Goal: Transaction & Acquisition: Purchase product/service

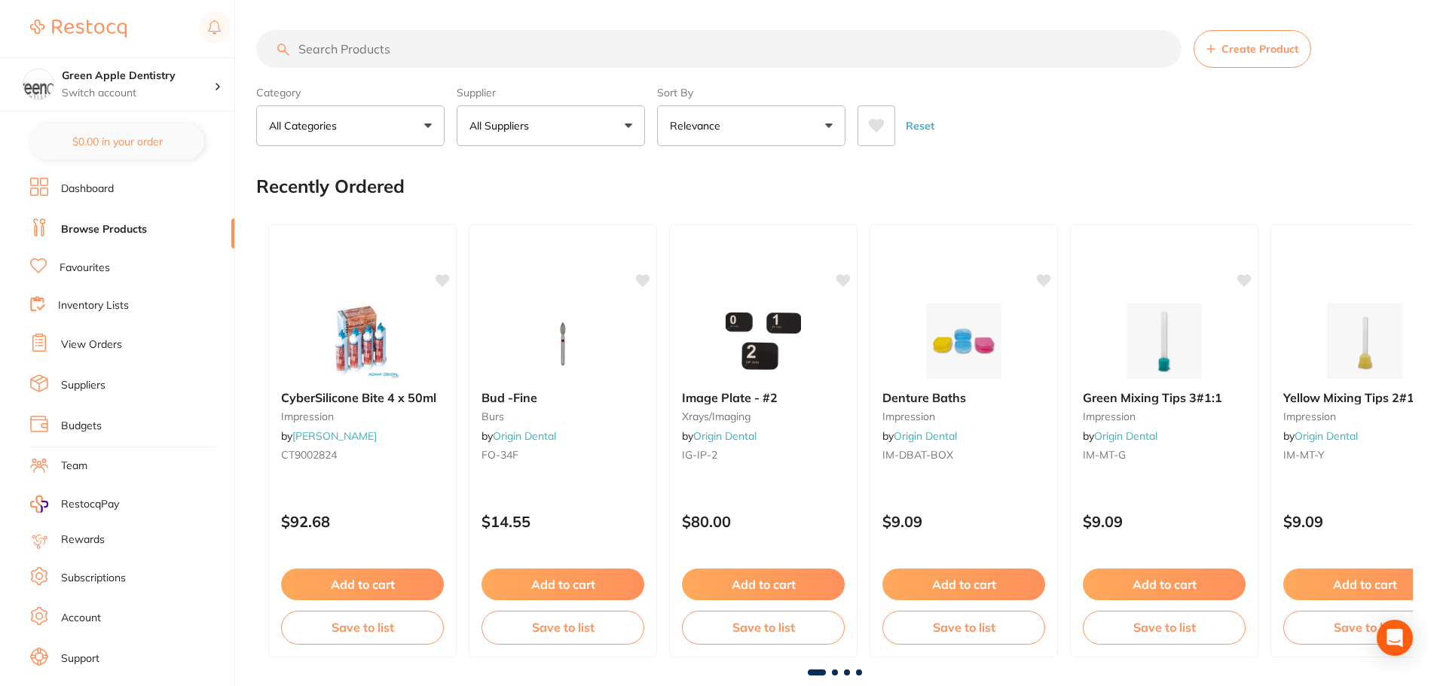
click at [535, 63] on input "search" at bounding box center [718, 49] width 925 height 38
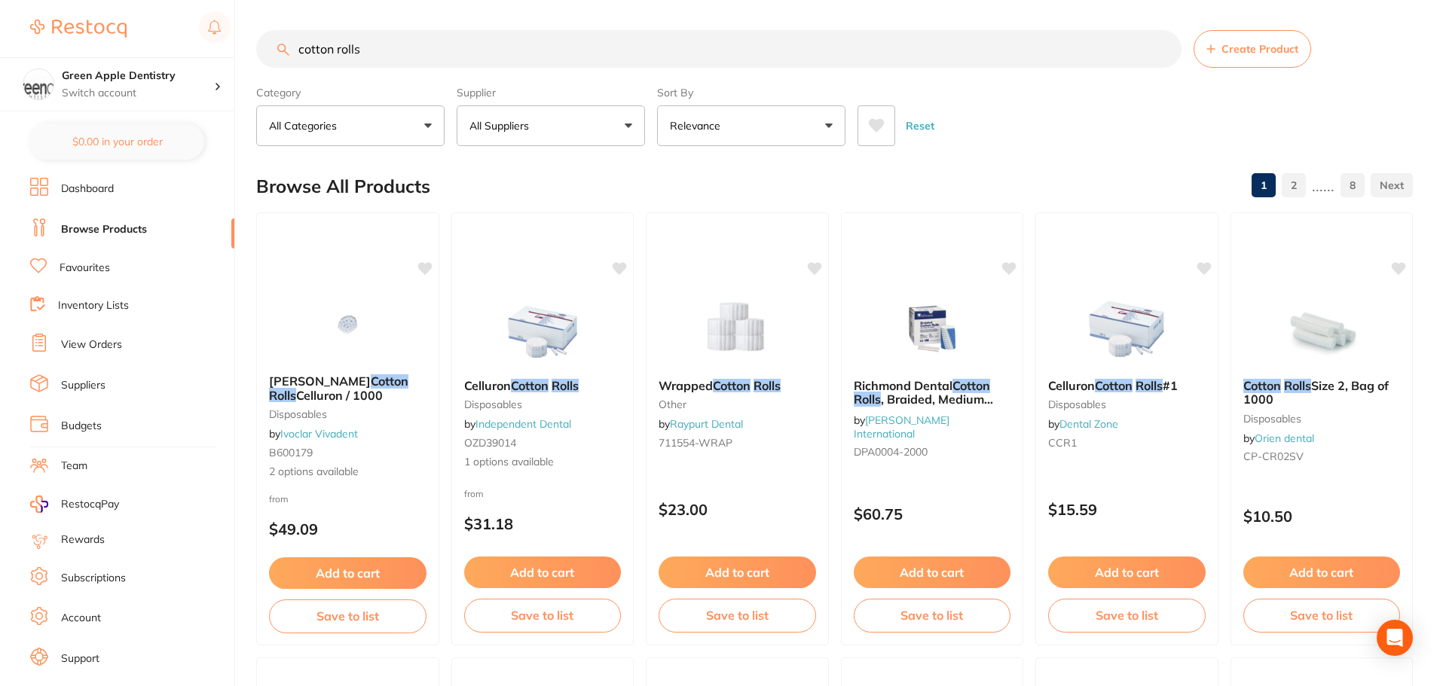
type input "cotton rolls"
click at [505, 124] on p "All Suppliers" at bounding box center [502, 125] width 66 height 15
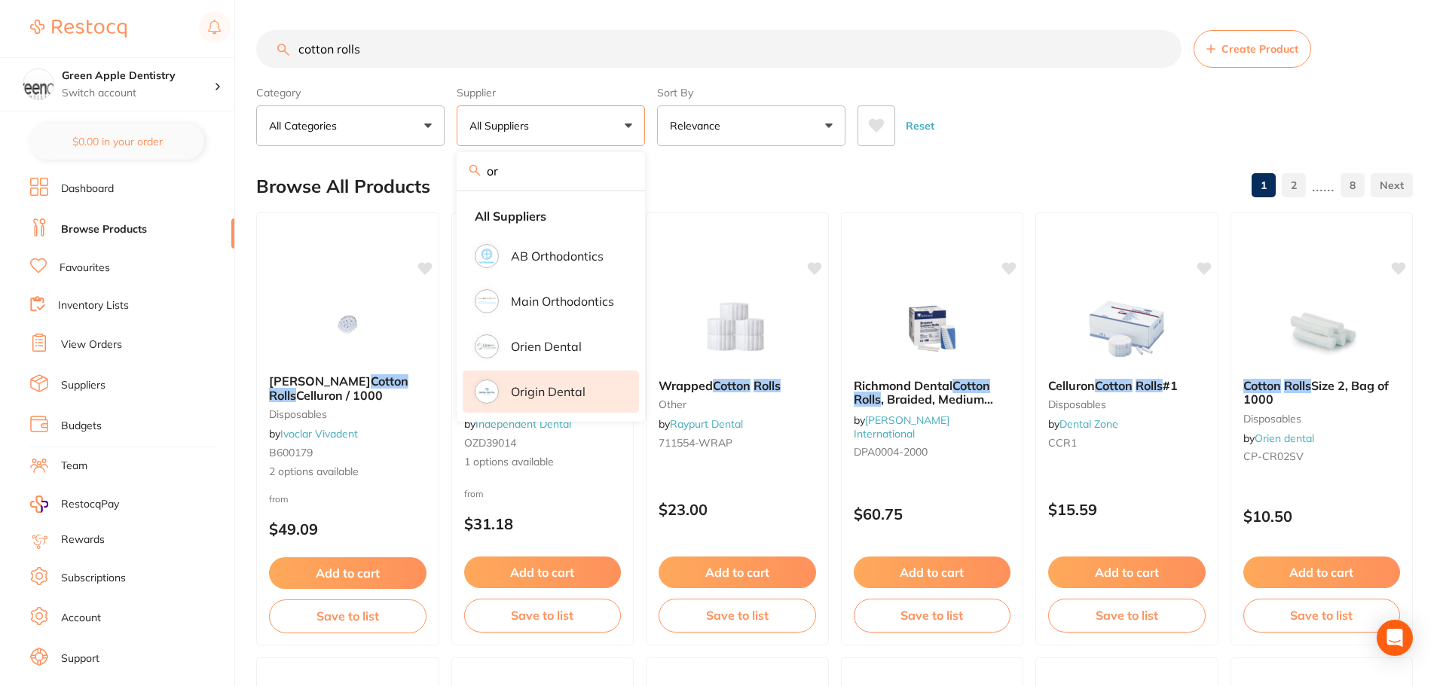
type input "or"
click at [536, 388] on p "Origin Dental" at bounding box center [548, 392] width 75 height 14
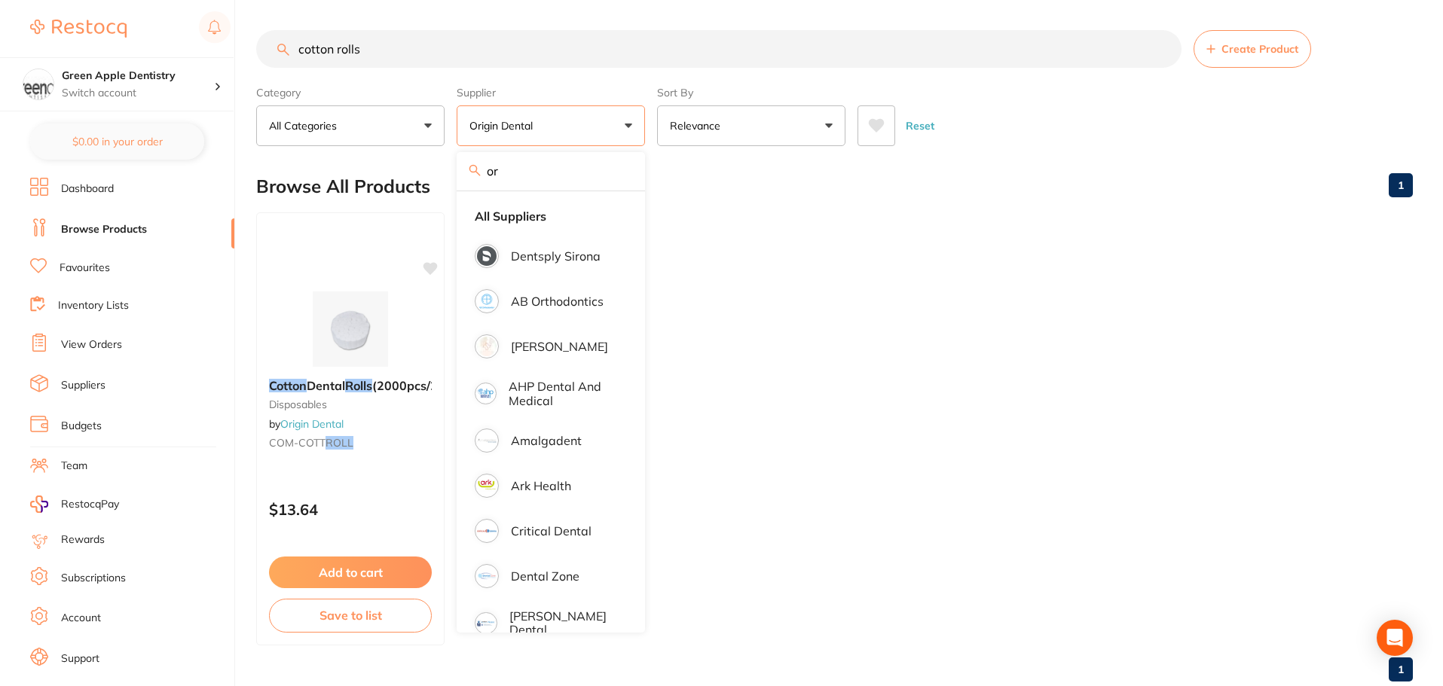
click at [1031, 298] on ul "Cotton Dental Rolls (2000pcs/2bags) disposables by Origin Dental COM-COTT ROLL …" at bounding box center [834, 428] width 1156 height 433
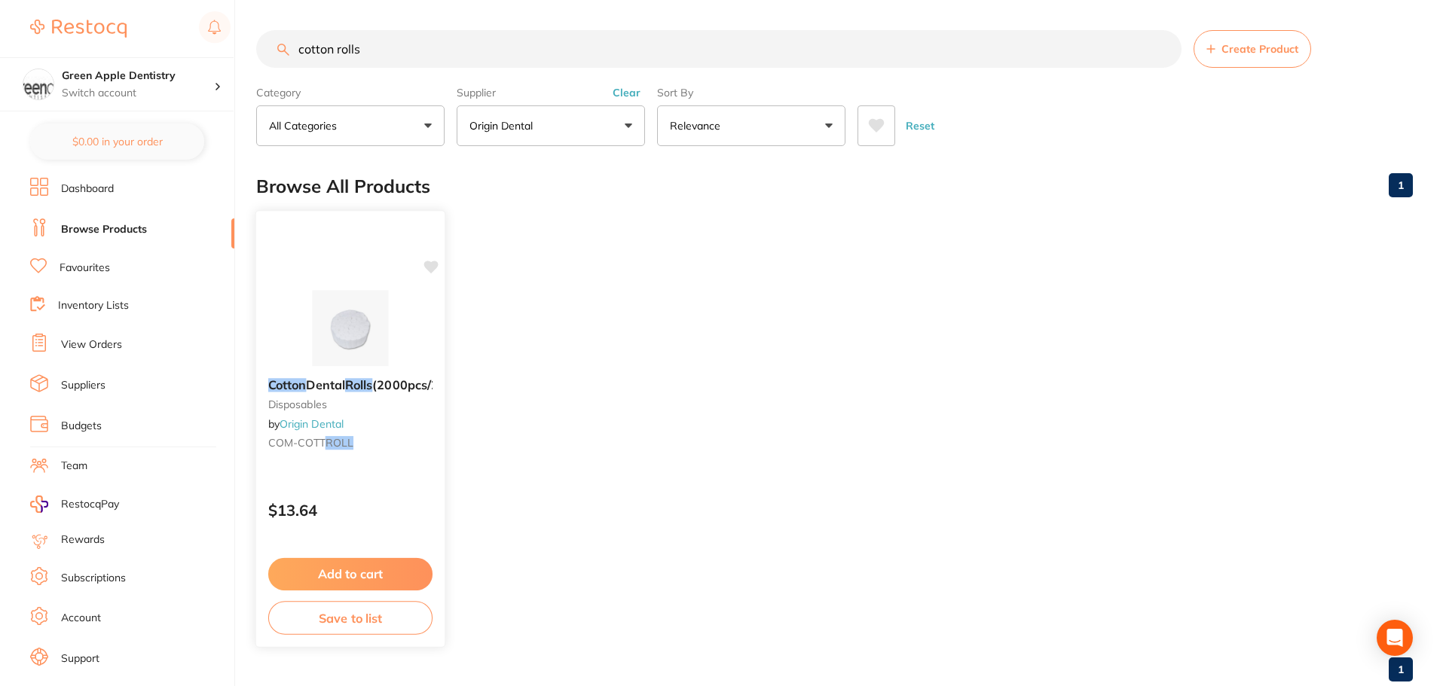
click at [374, 575] on button "Add to cart" at bounding box center [350, 574] width 164 height 32
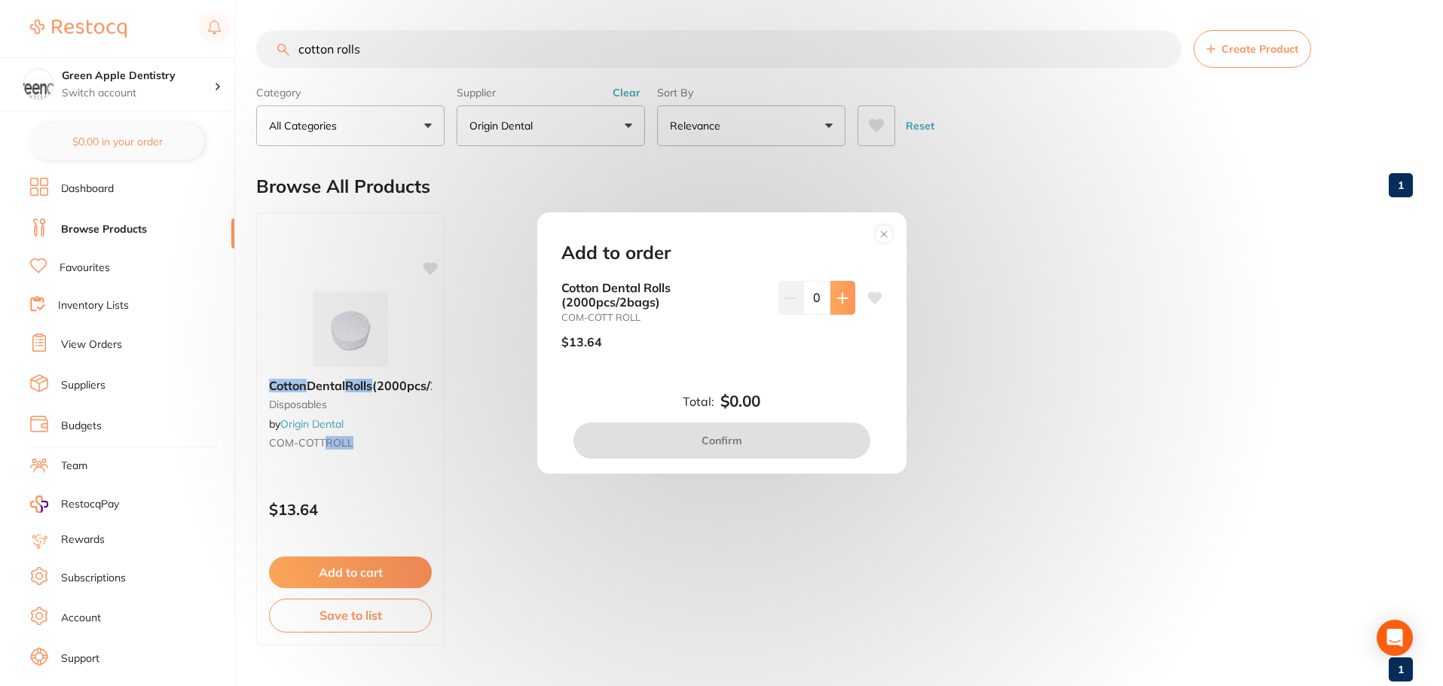
click at [845, 304] on button at bounding box center [842, 297] width 25 height 33
type input "1"
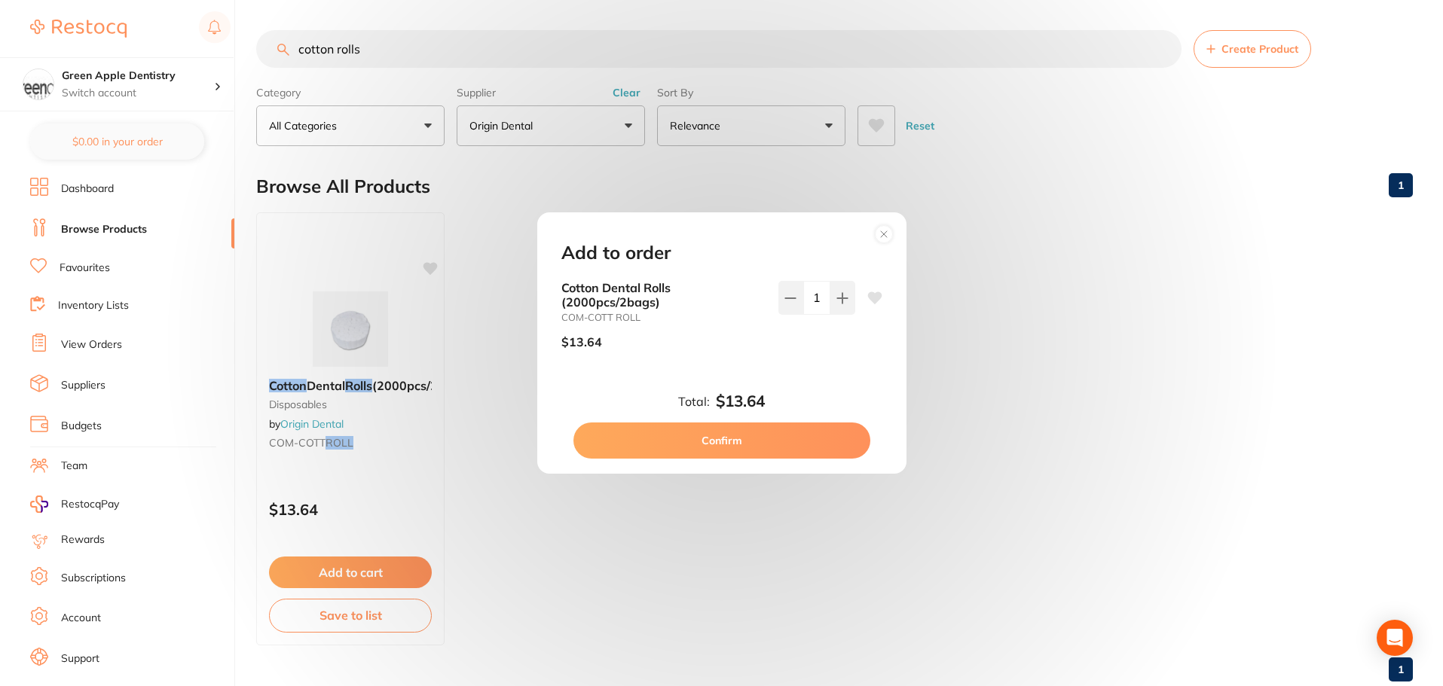
click at [728, 439] on button "Confirm" at bounding box center [721, 441] width 297 height 36
checkbox input "false"
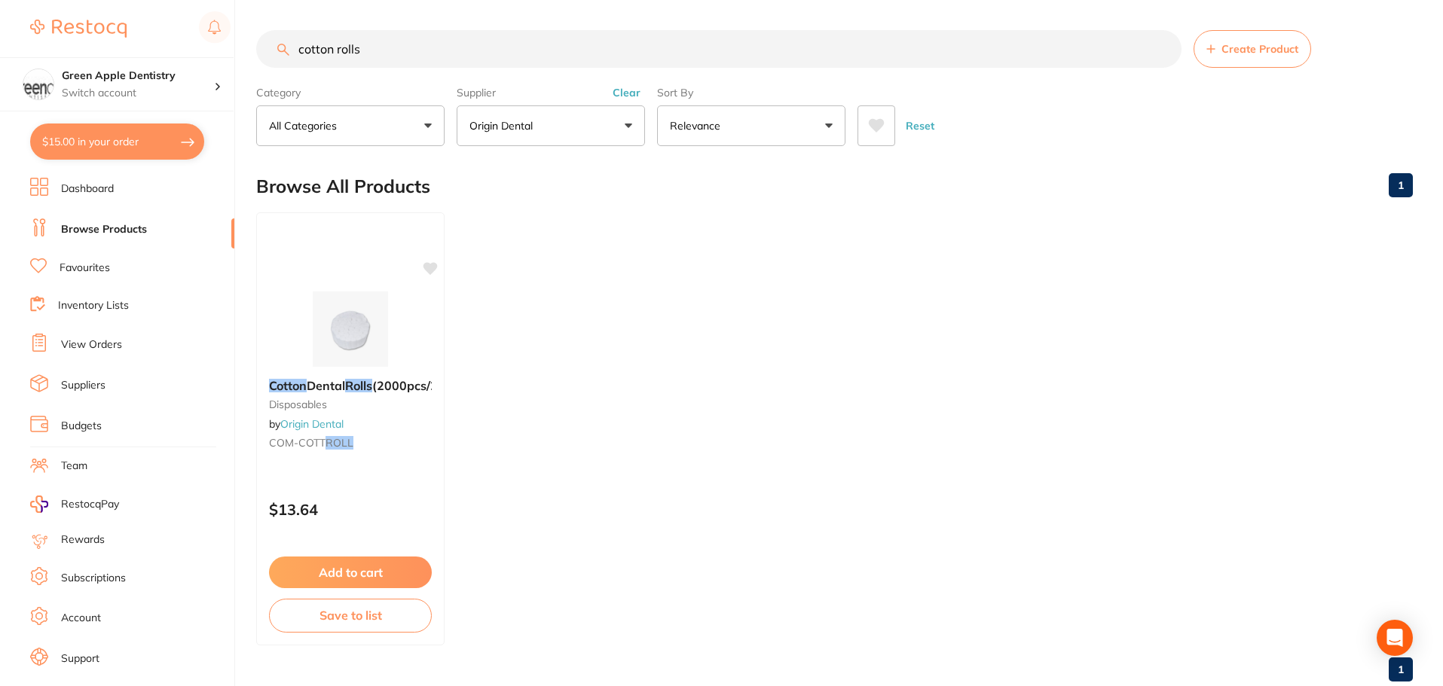
click at [946, 49] on input "cotton rolls" at bounding box center [718, 49] width 925 height 38
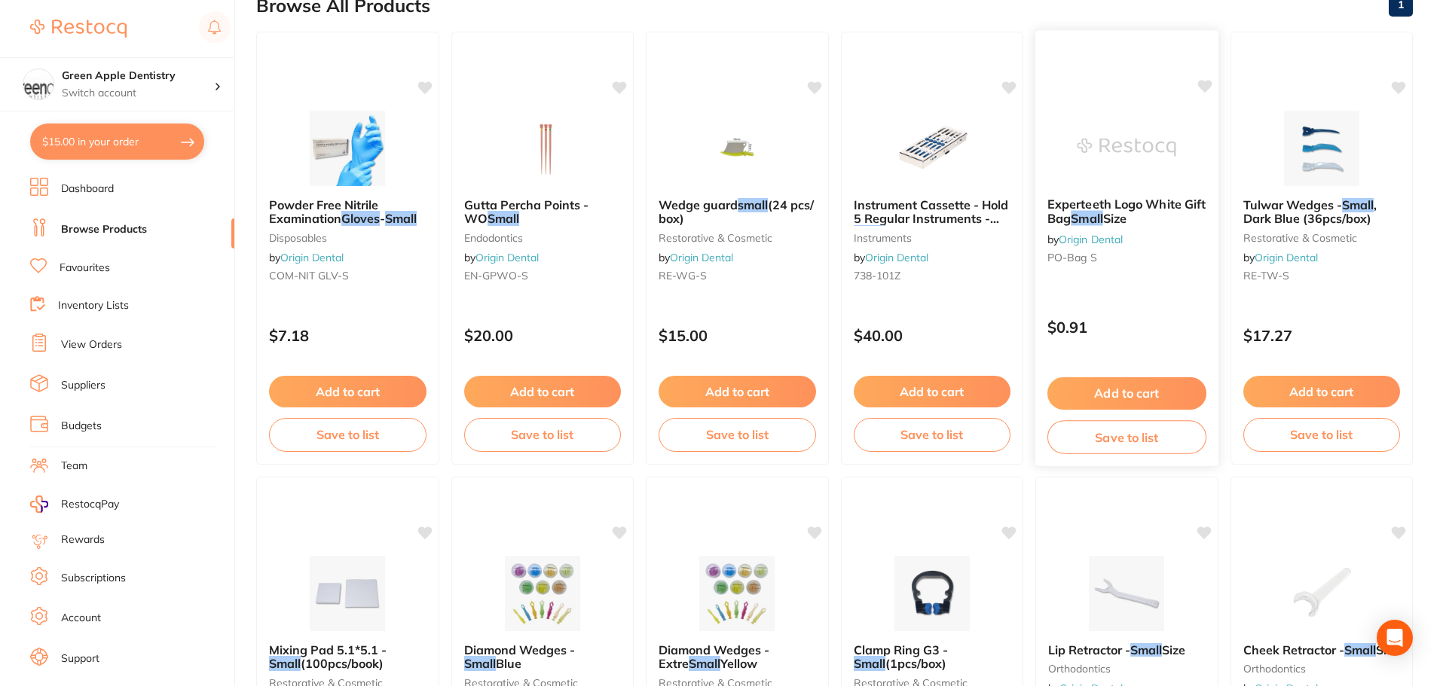
scroll to position [151, 0]
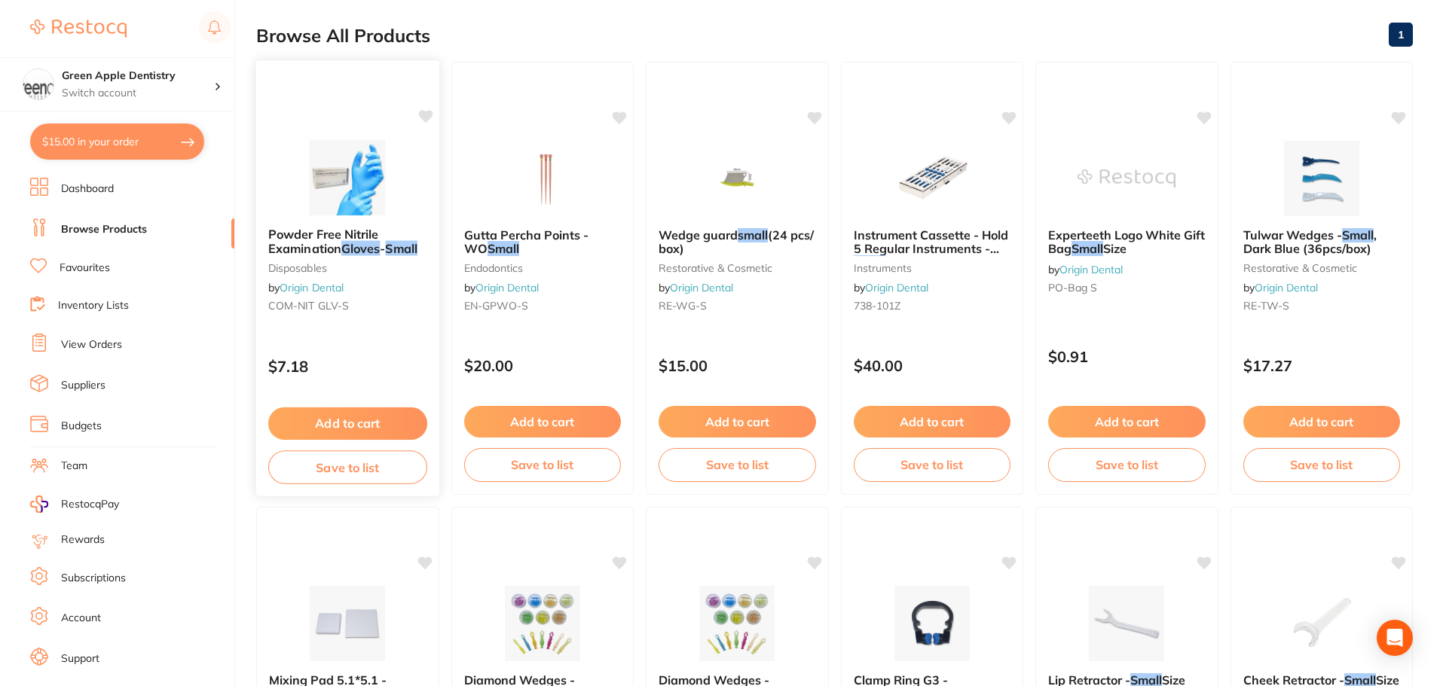
type input "small gloves"
click at [361, 427] on button "Add to cart" at bounding box center [347, 424] width 159 height 32
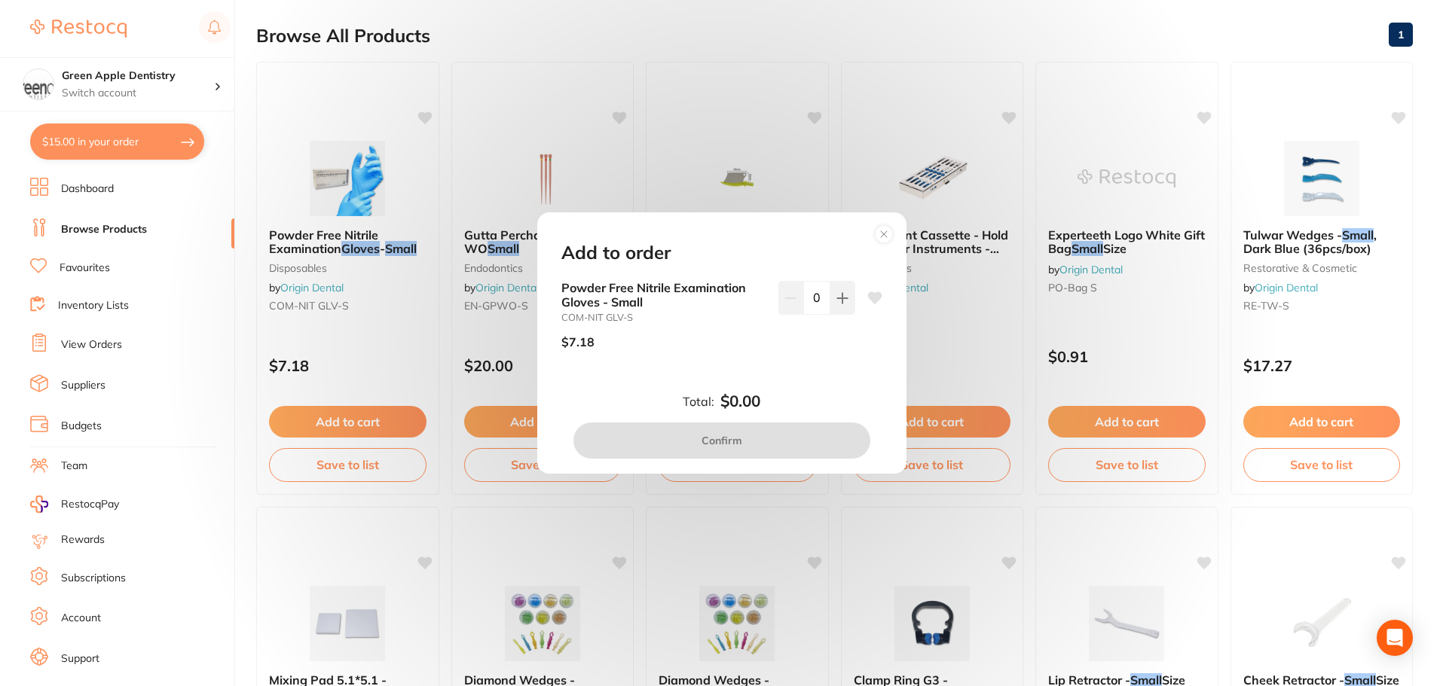
click at [819, 286] on input "0" at bounding box center [816, 297] width 27 height 33
type input "40"
click at [819, 343] on div "40" at bounding box center [816, 321] width 77 height 80
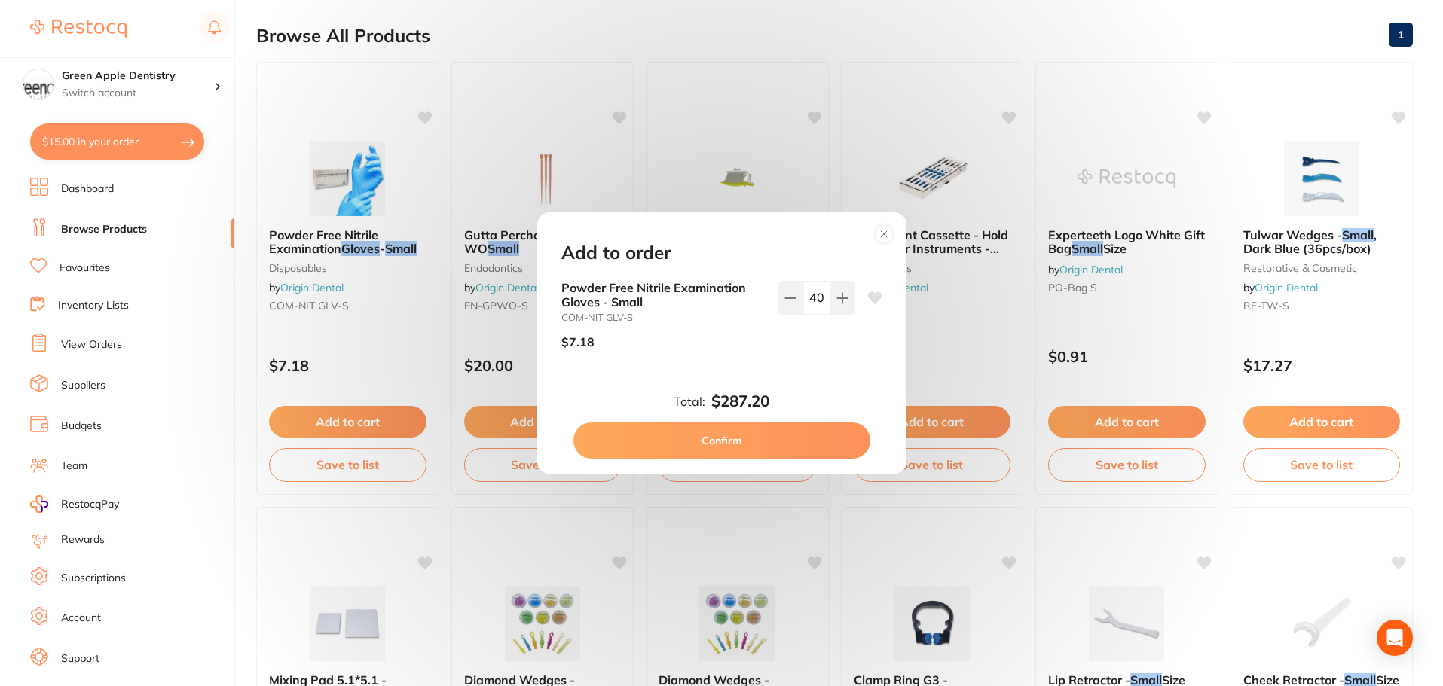
click at [756, 440] on button "Confirm" at bounding box center [721, 441] width 297 height 36
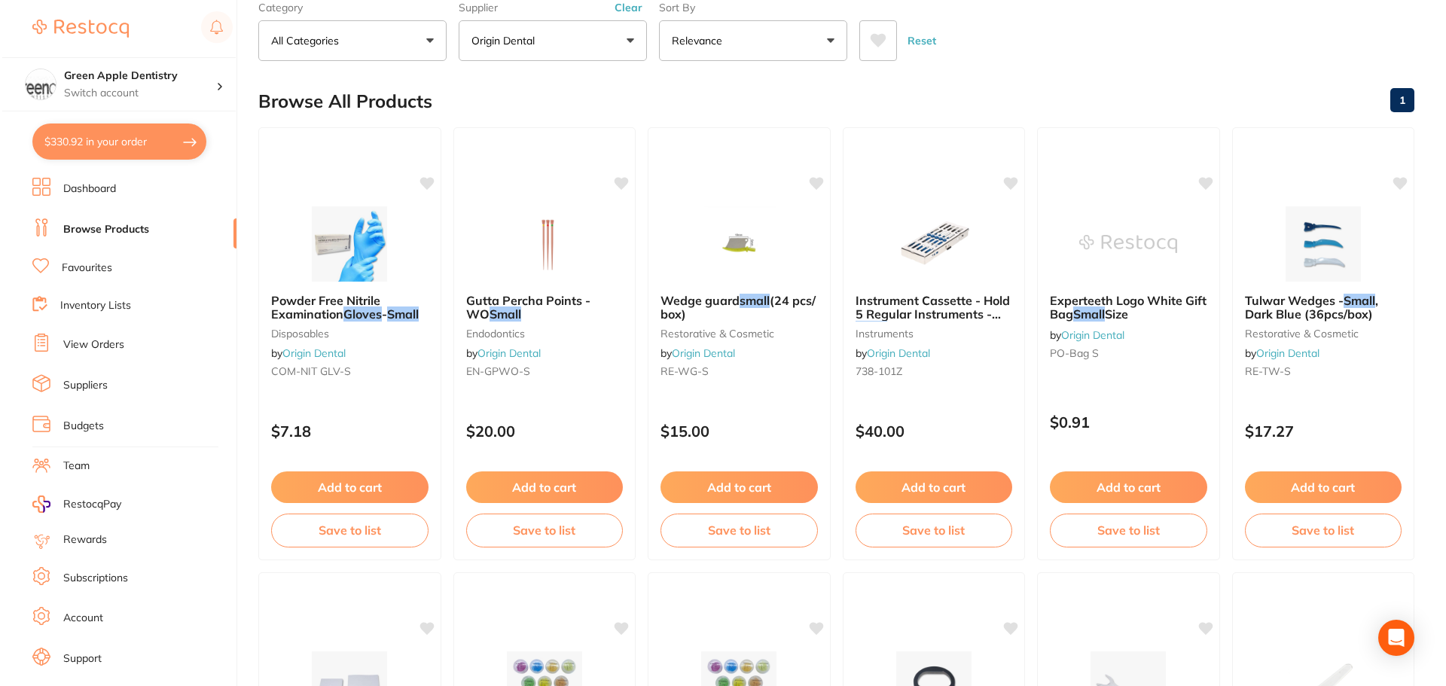
scroll to position [0, 0]
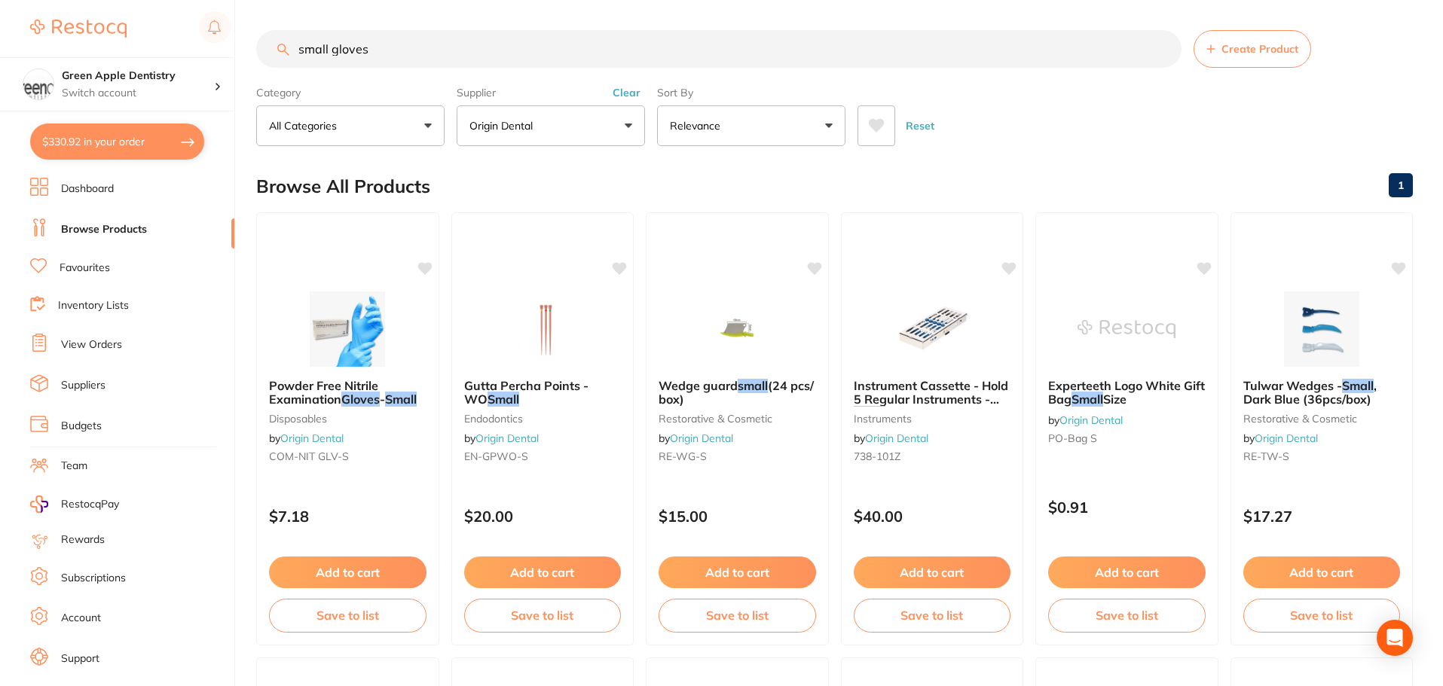
click at [401, 35] on input "small gloves" at bounding box center [718, 49] width 925 height 38
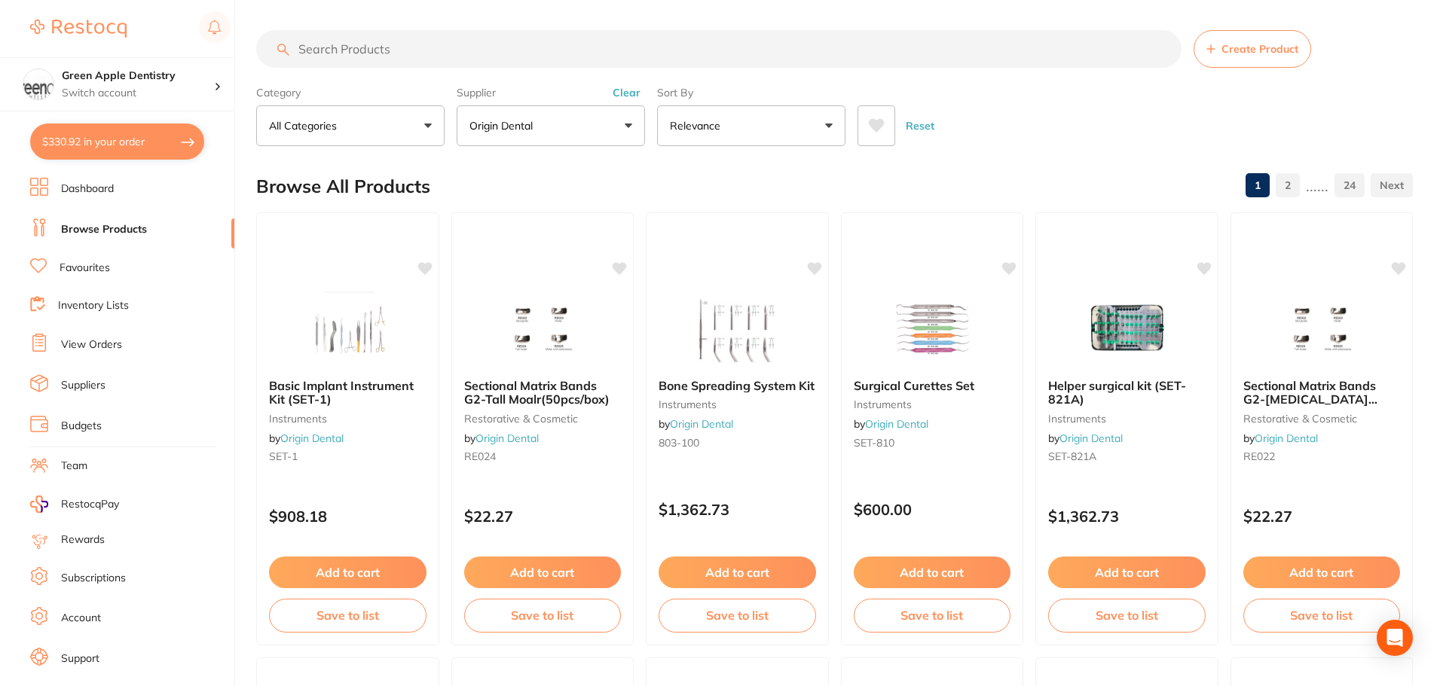
click at [70, 139] on button "$330.92 in your order" at bounding box center [117, 142] width 174 height 36
checkbox input "true"
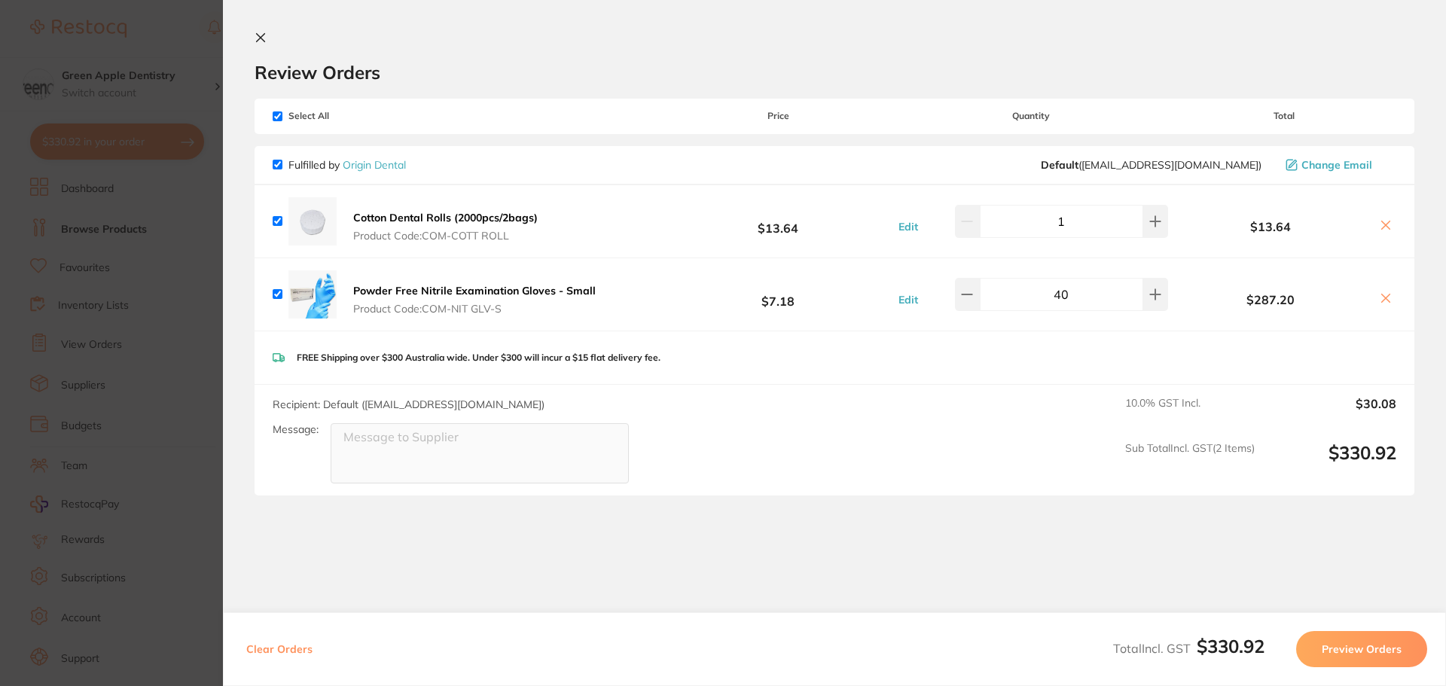
click at [358, 162] on link "Origin Dental" at bounding box center [374, 165] width 63 height 14
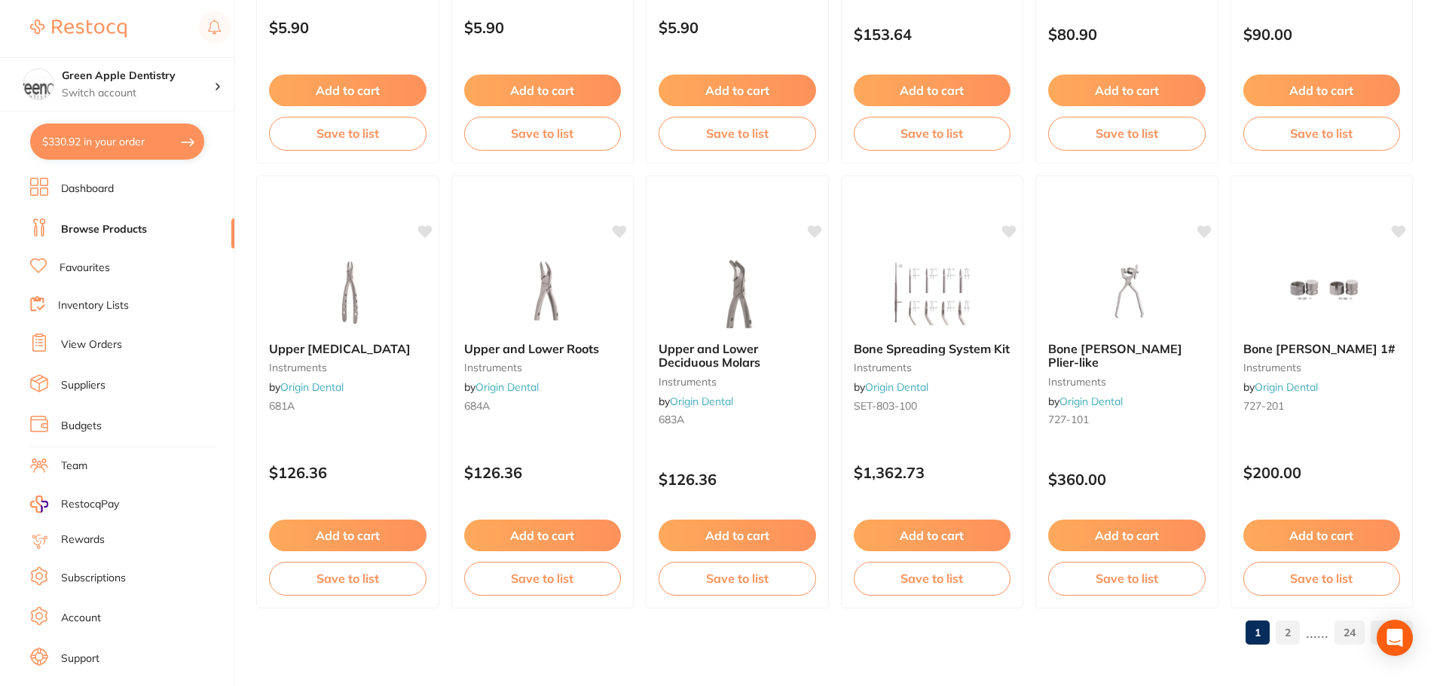
scroll to position [3599, 0]
click at [1285, 628] on link "2" at bounding box center [1287, 632] width 24 height 30
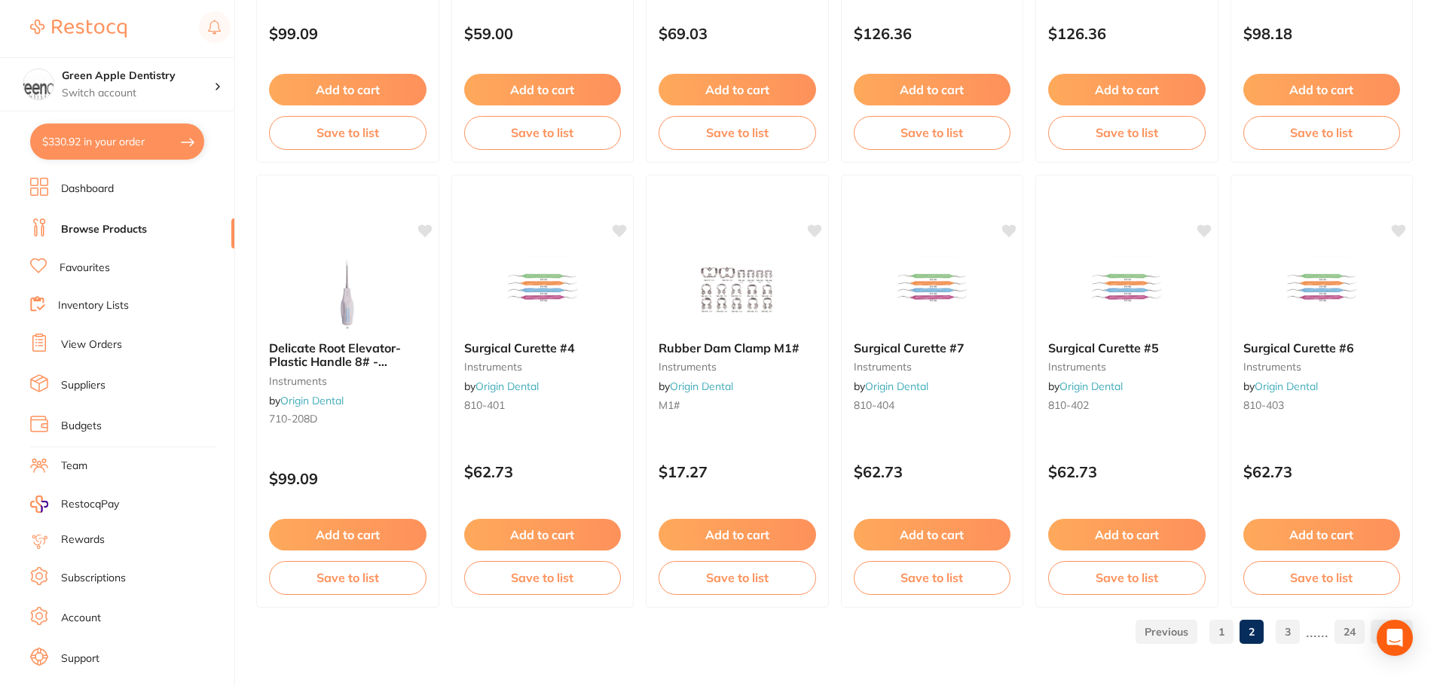
click at [1284, 637] on link "3" at bounding box center [1287, 632] width 24 height 30
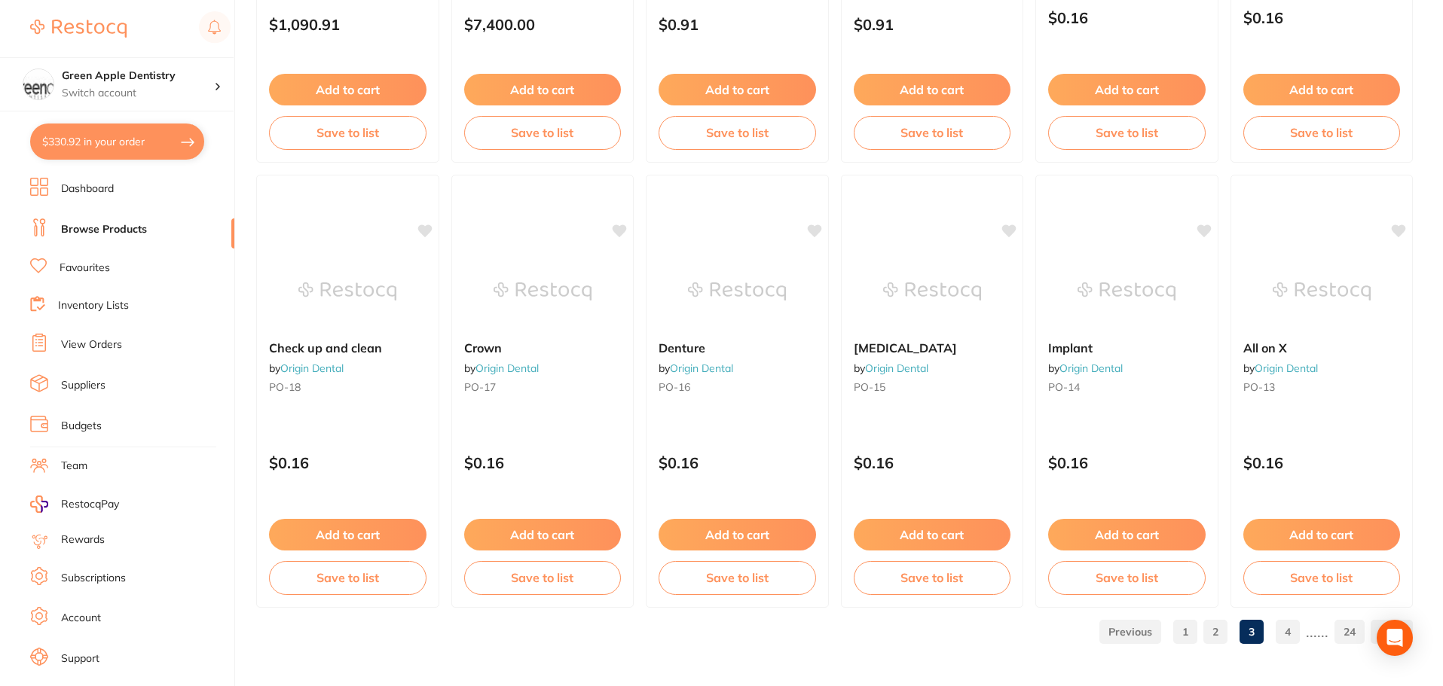
click at [1282, 634] on link "4" at bounding box center [1287, 632] width 24 height 30
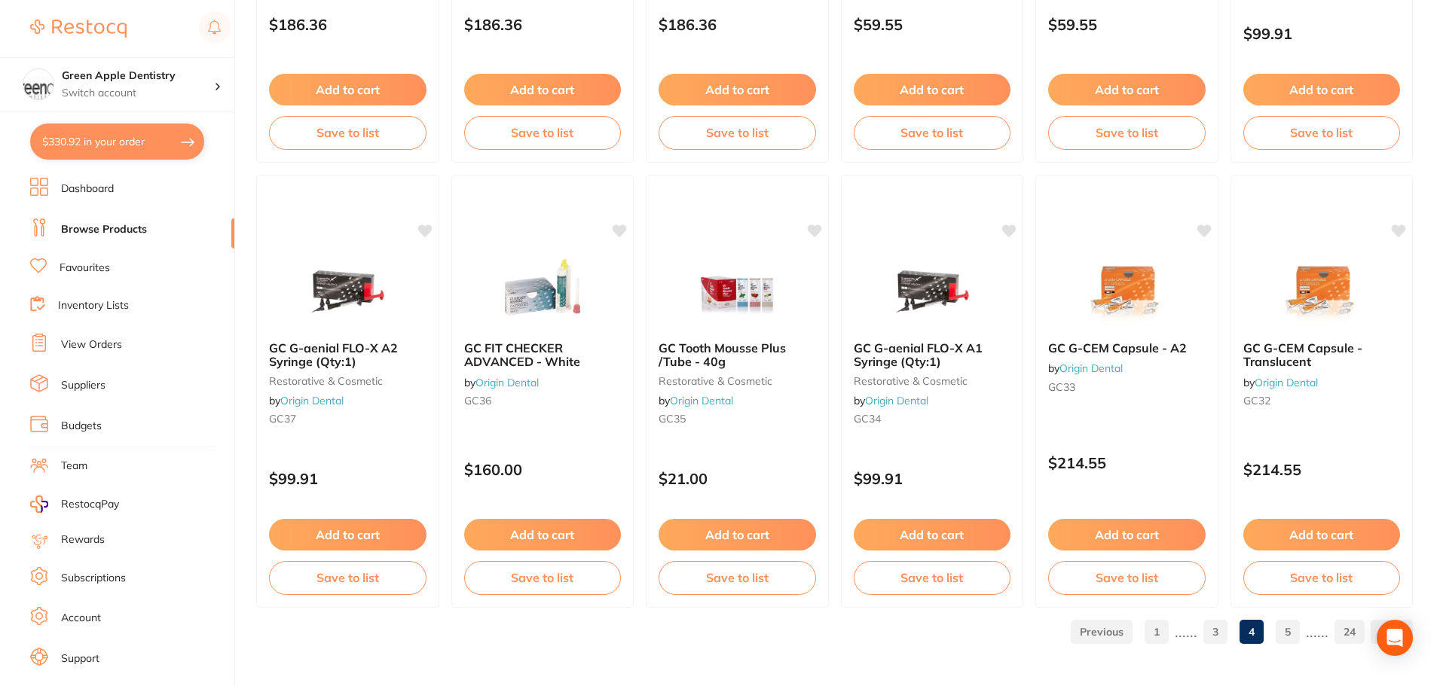
click at [1283, 630] on link "5" at bounding box center [1287, 632] width 24 height 30
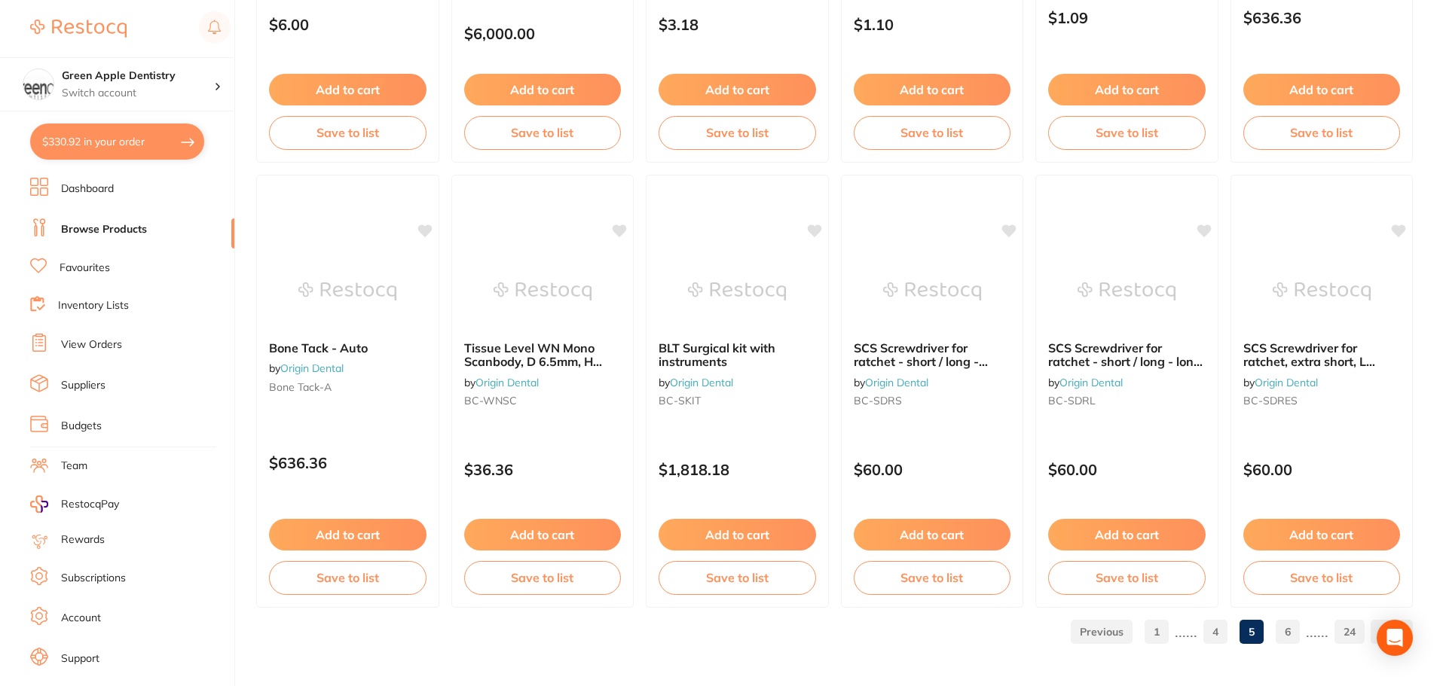
click at [1293, 633] on link "6" at bounding box center [1287, 632] width 24 height 30
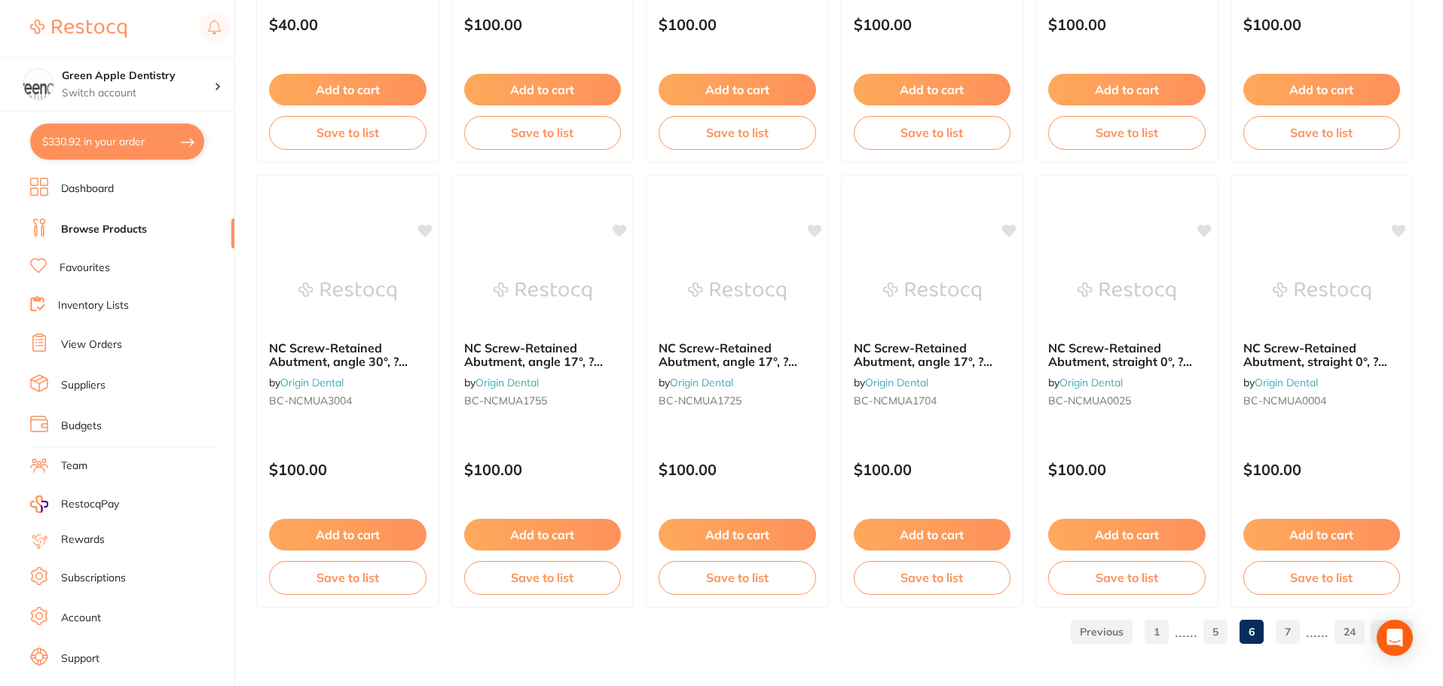
click at [1285, 639] on link "7" at bounding box center [1287, 632] width 24 height 30
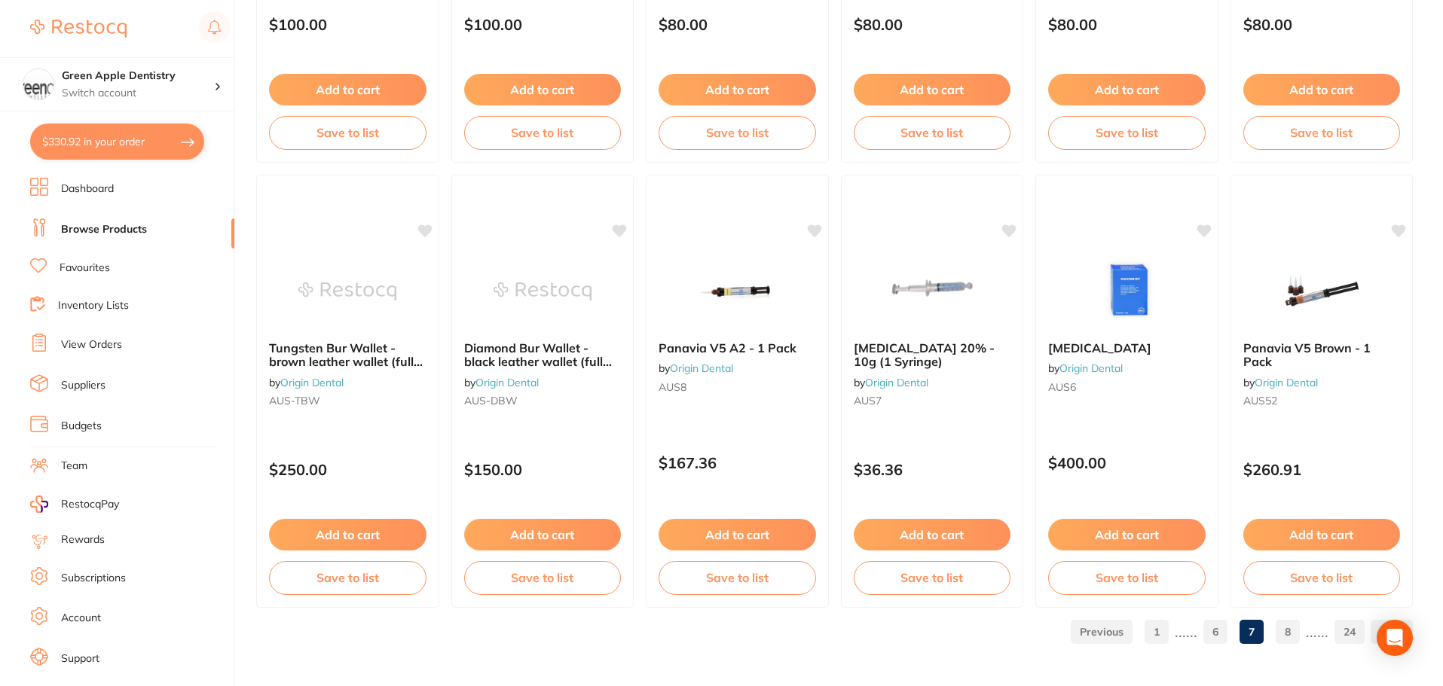
click at [1287, 639] on link "8" at bounding box center [1287, 632] width 24 height 30
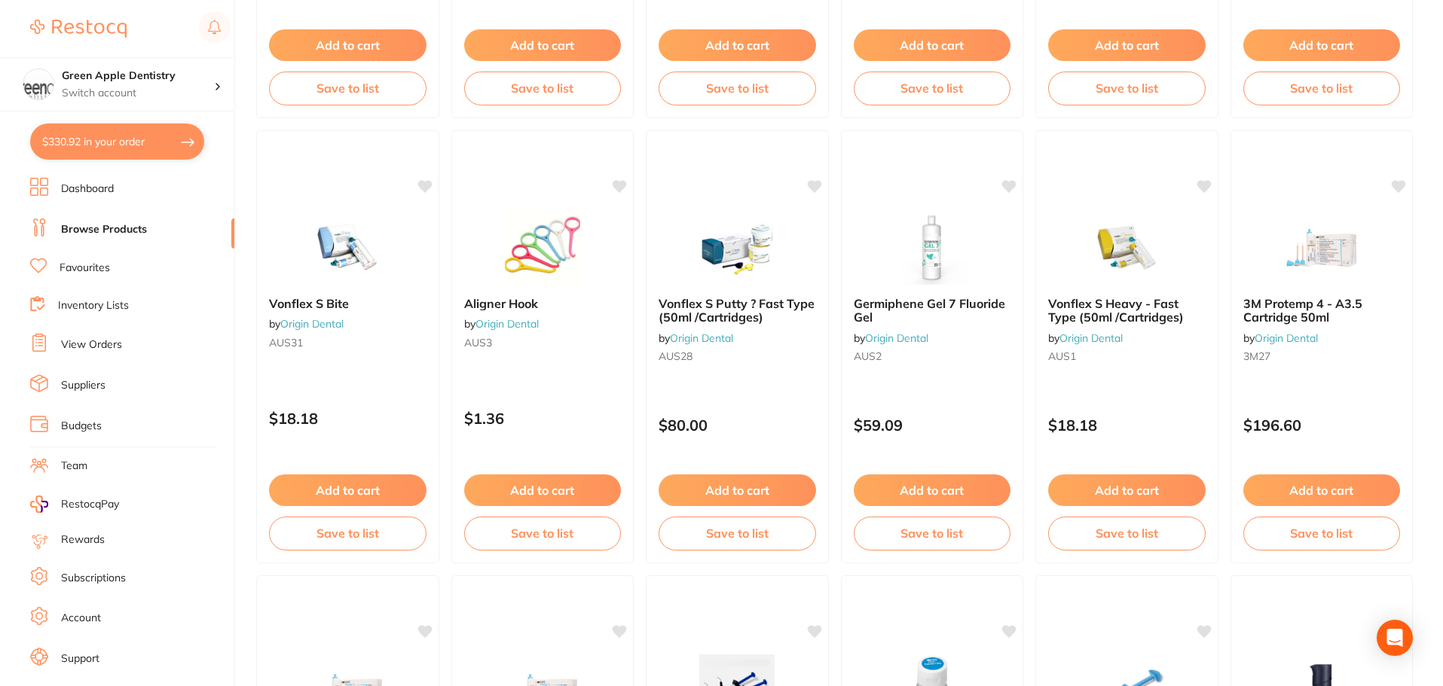
scroll to position [603, 0]
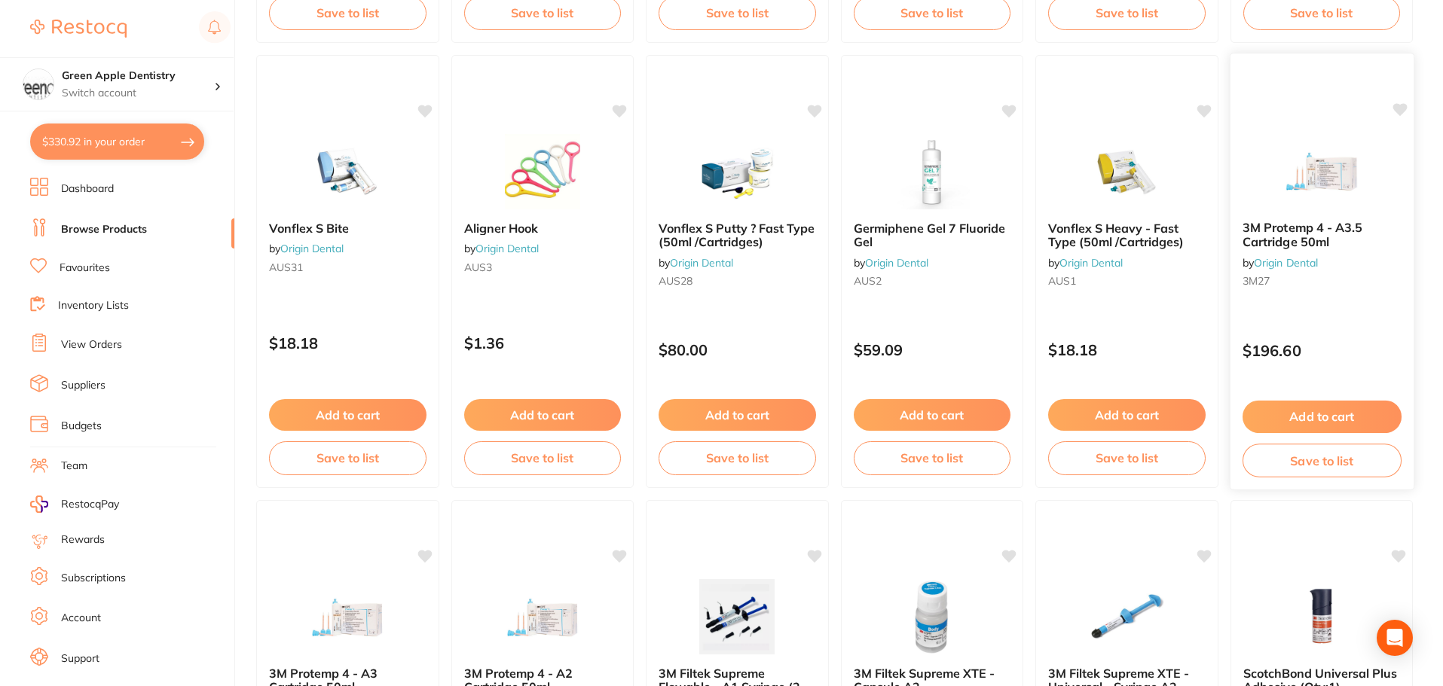
click at [1333, 182] on img at bounding box center [1321, 171] width 99 height 76
click at [1348, 196] on img at bounding box center [1321, 171] width 99 height 76
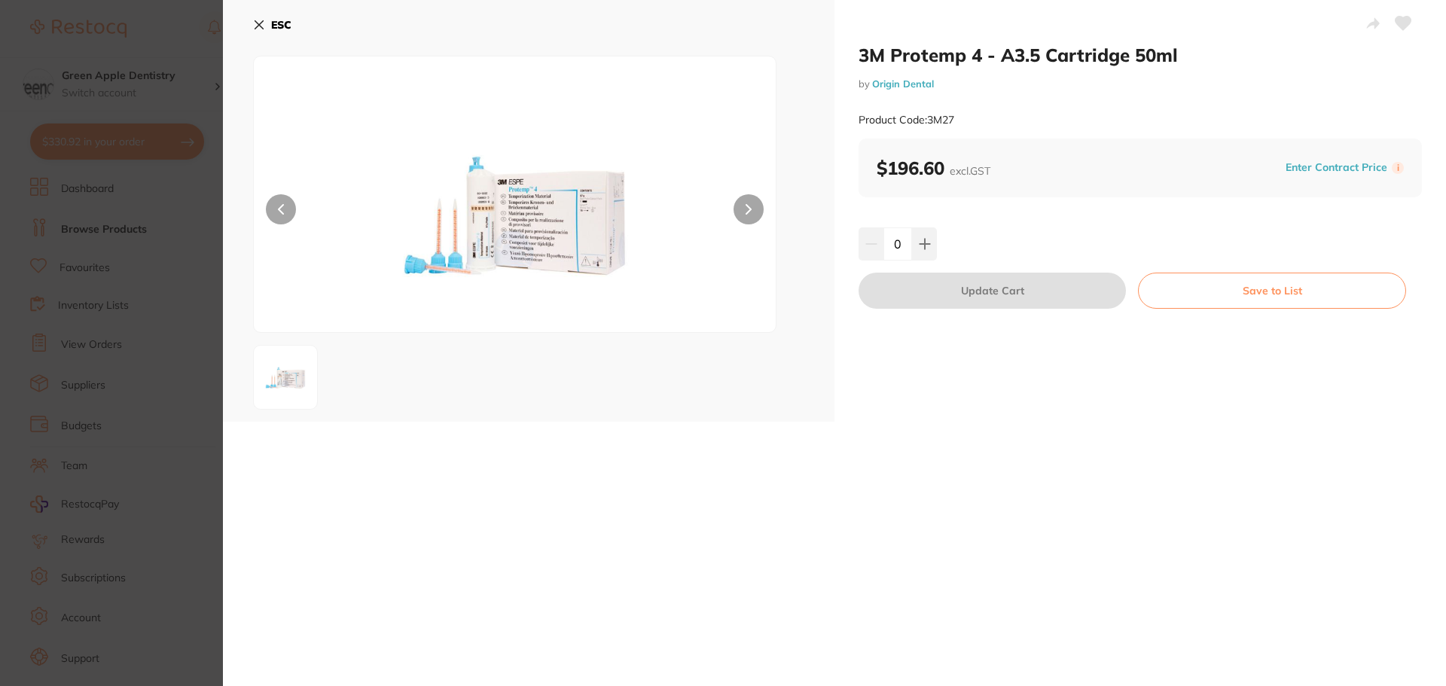
click at [270, 26] on button "ESC" at bounding box center [272, 25] width 38 height 26
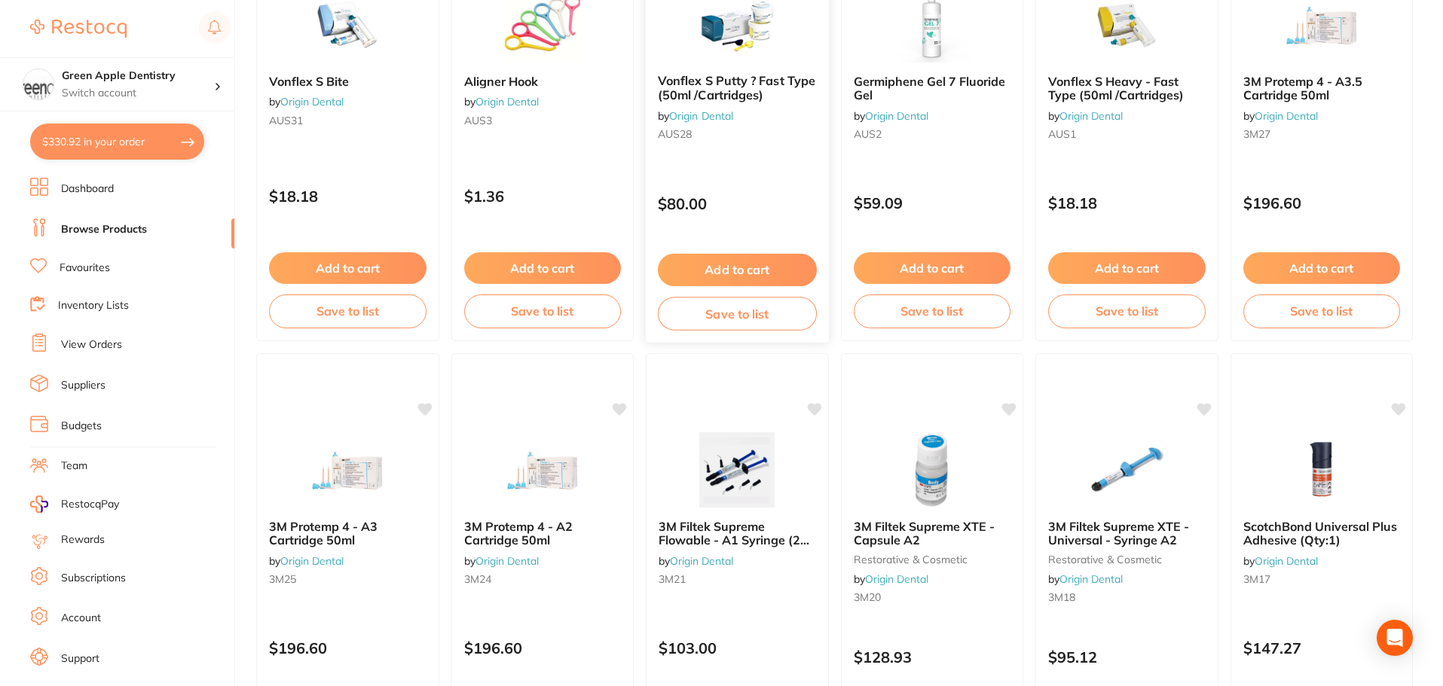
scroll to position [829, 0]
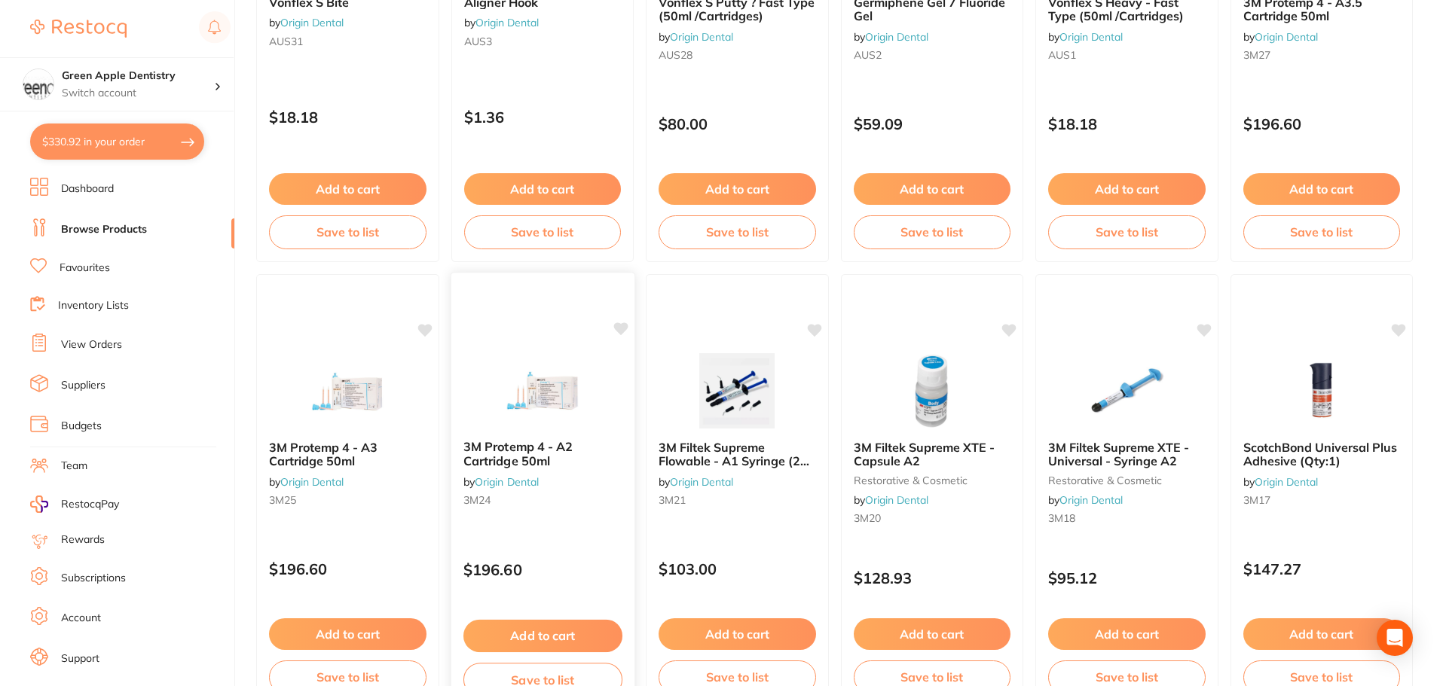
click at [533, 391] on img at bounding box center [542, 390] width 99 height 76
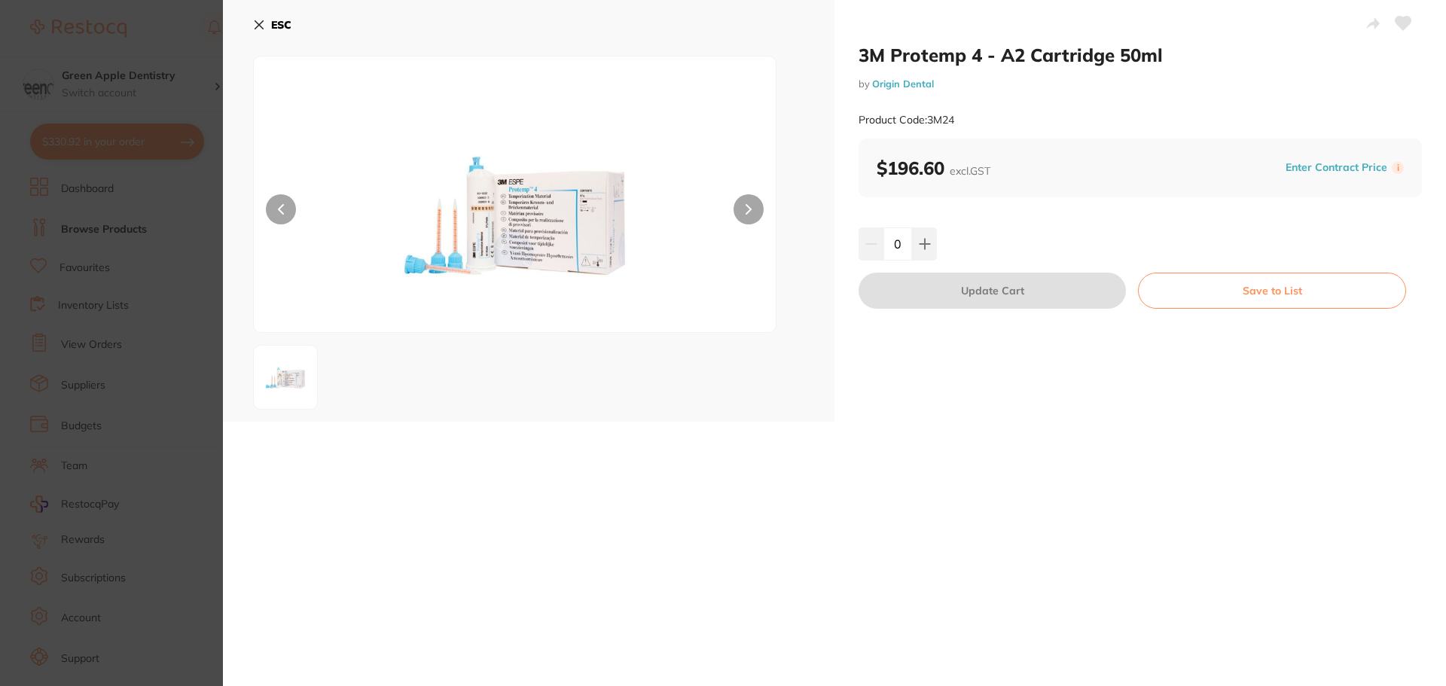
click at [276, 23] on b "ESC" at bounding box center [281, 25] width 20 height 14
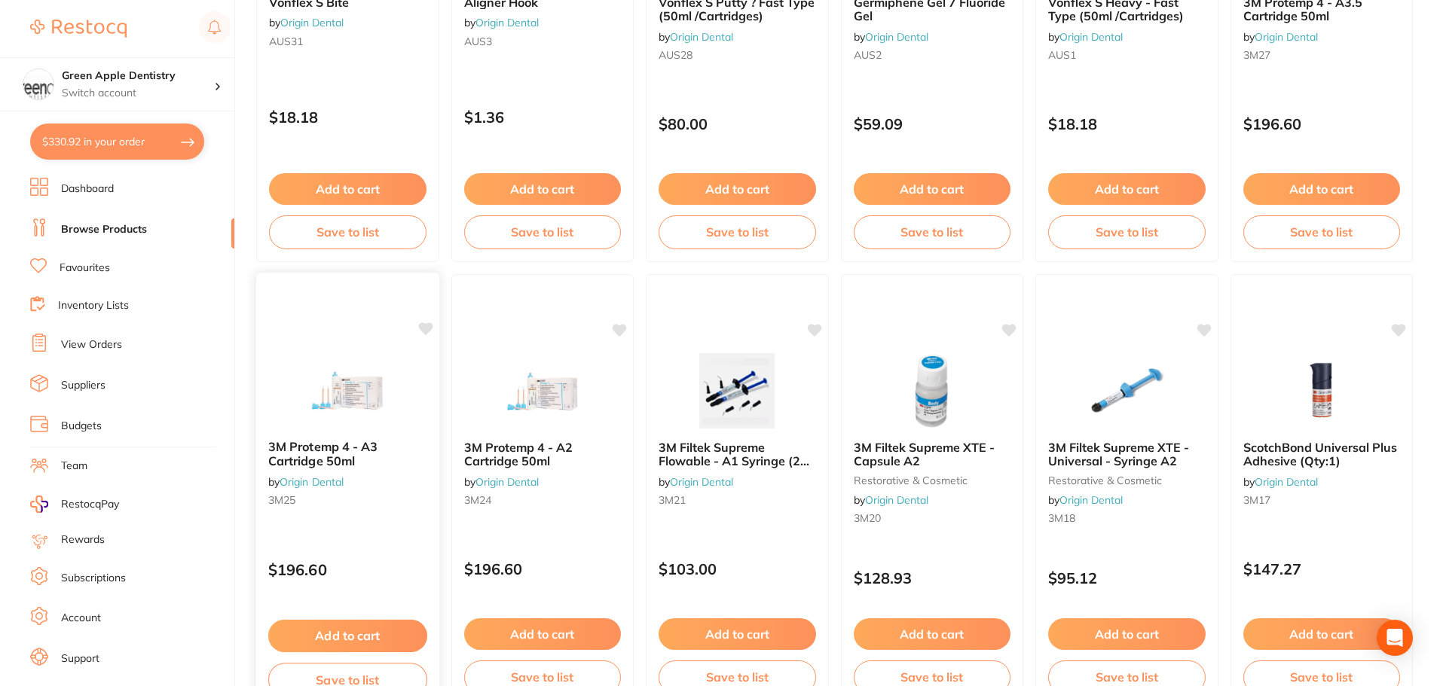
click at [347, 408] on img at bounding box center [347, 390] width 99 height 76
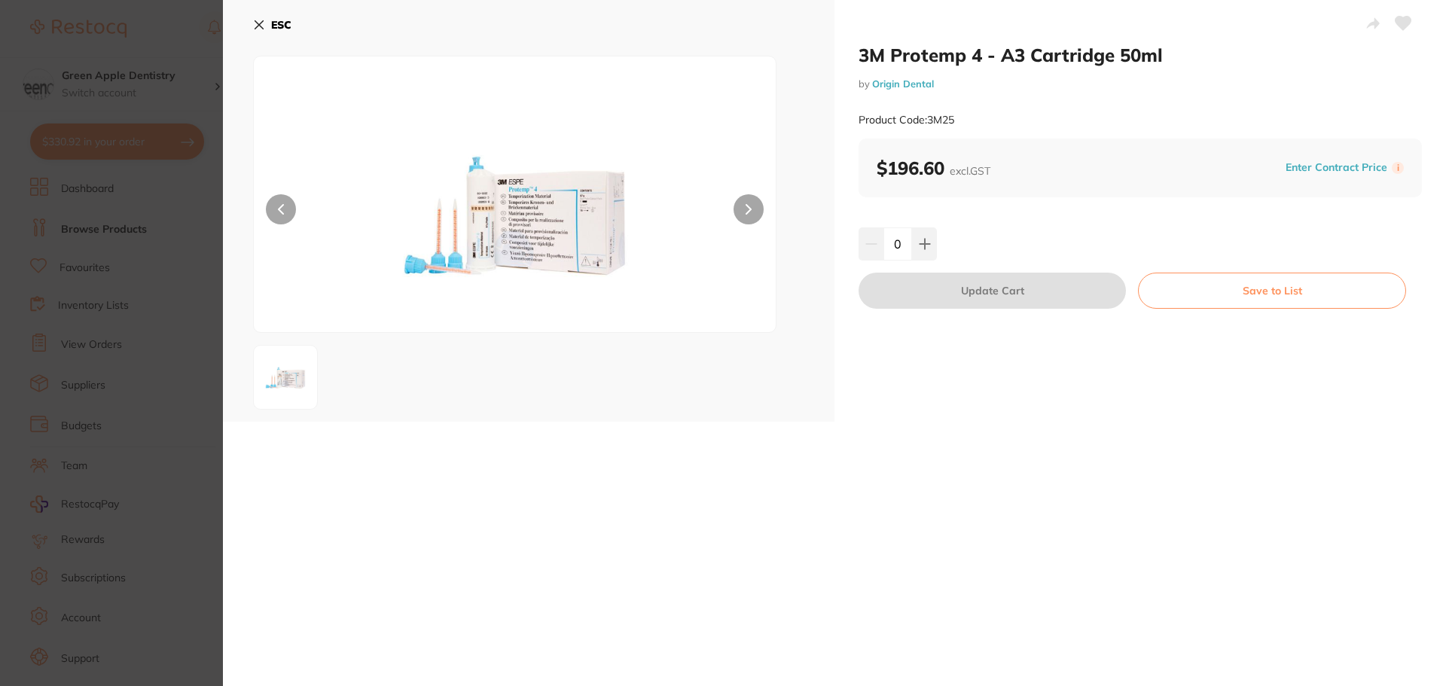
click at [261, 17] on button "ESC" at bounding box center [272, 25] width 38 height 26
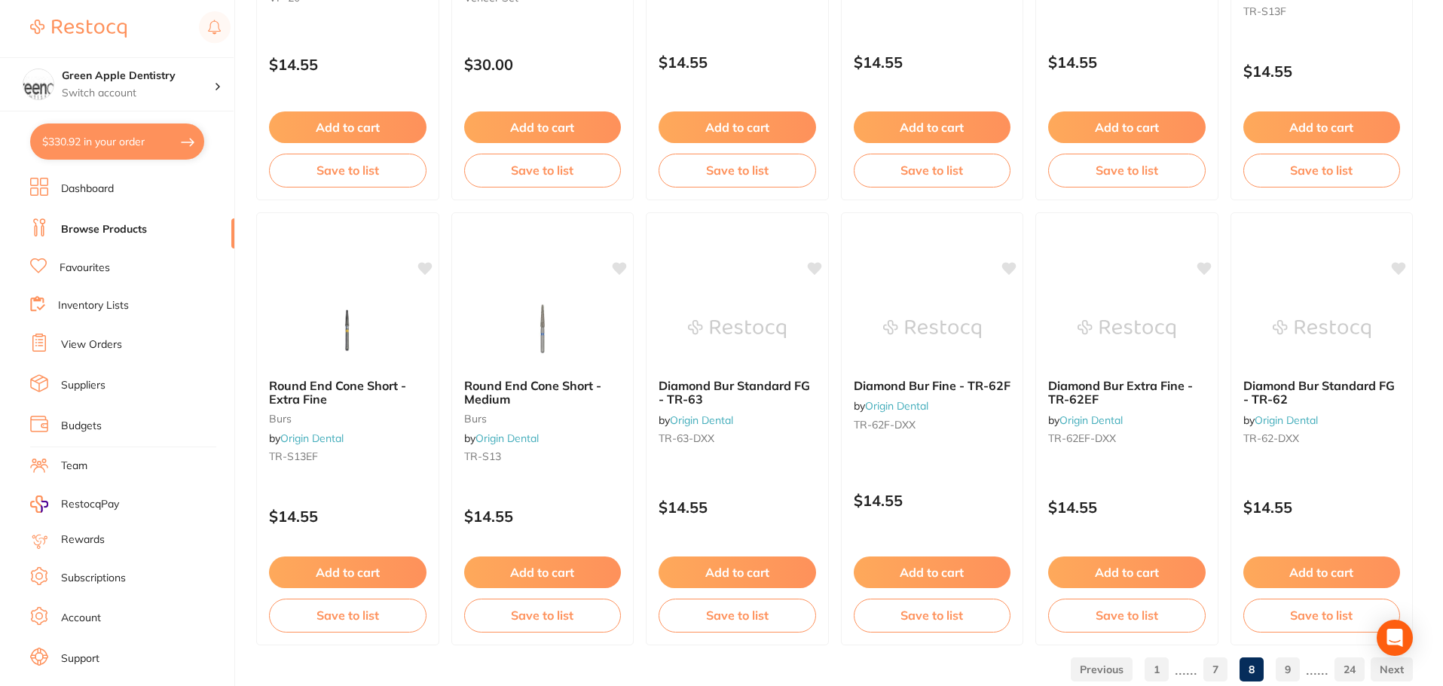
scroll to position [3599, 0]
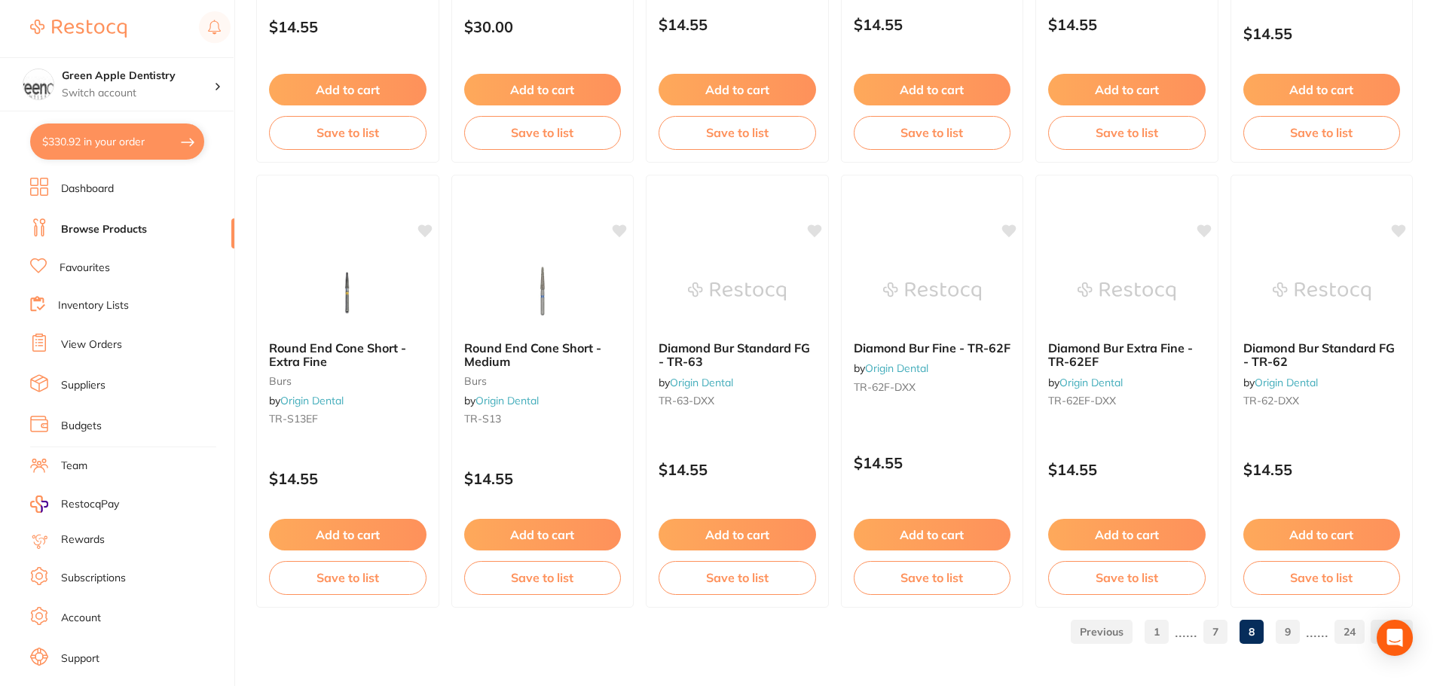
click at [1299, 627] on link "9" at bounding box center [1287, 632] width 24 height 30
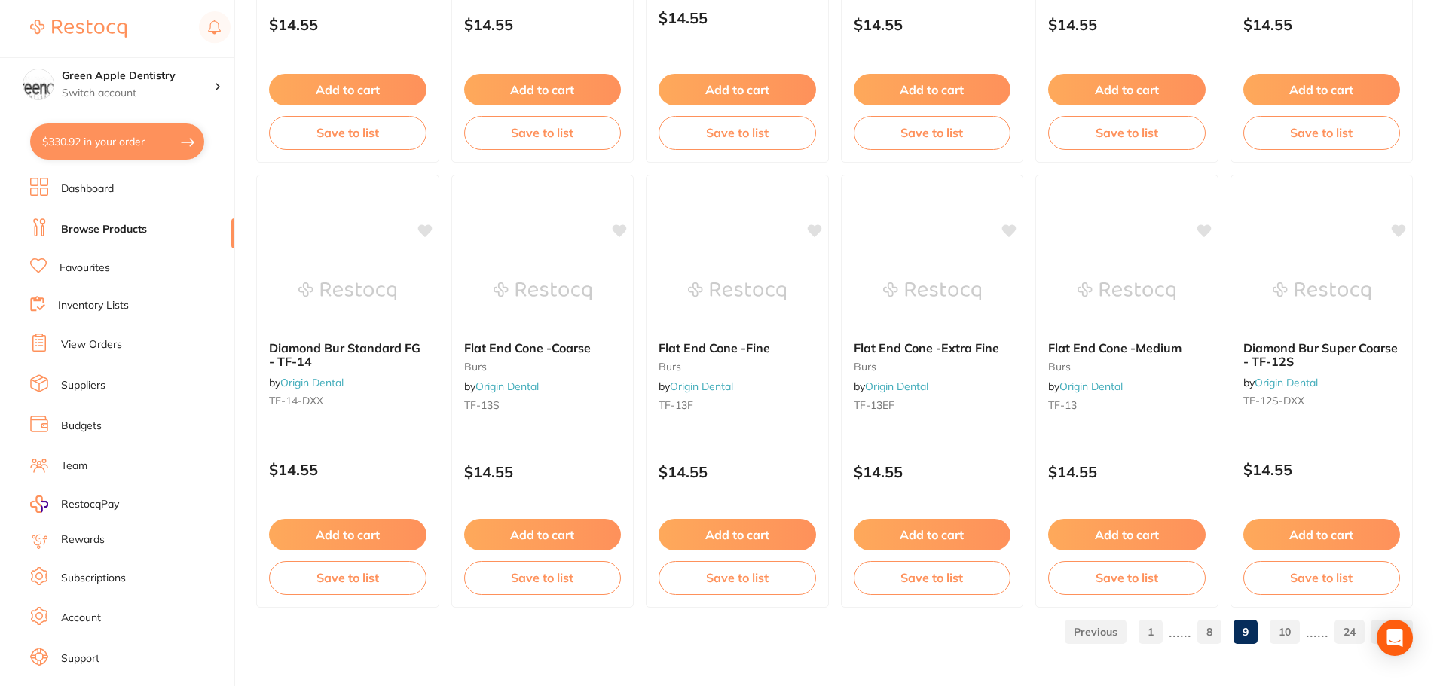
click at [1288, 634] on link "10" at bounding box center [1284, 632] width 30 height 30
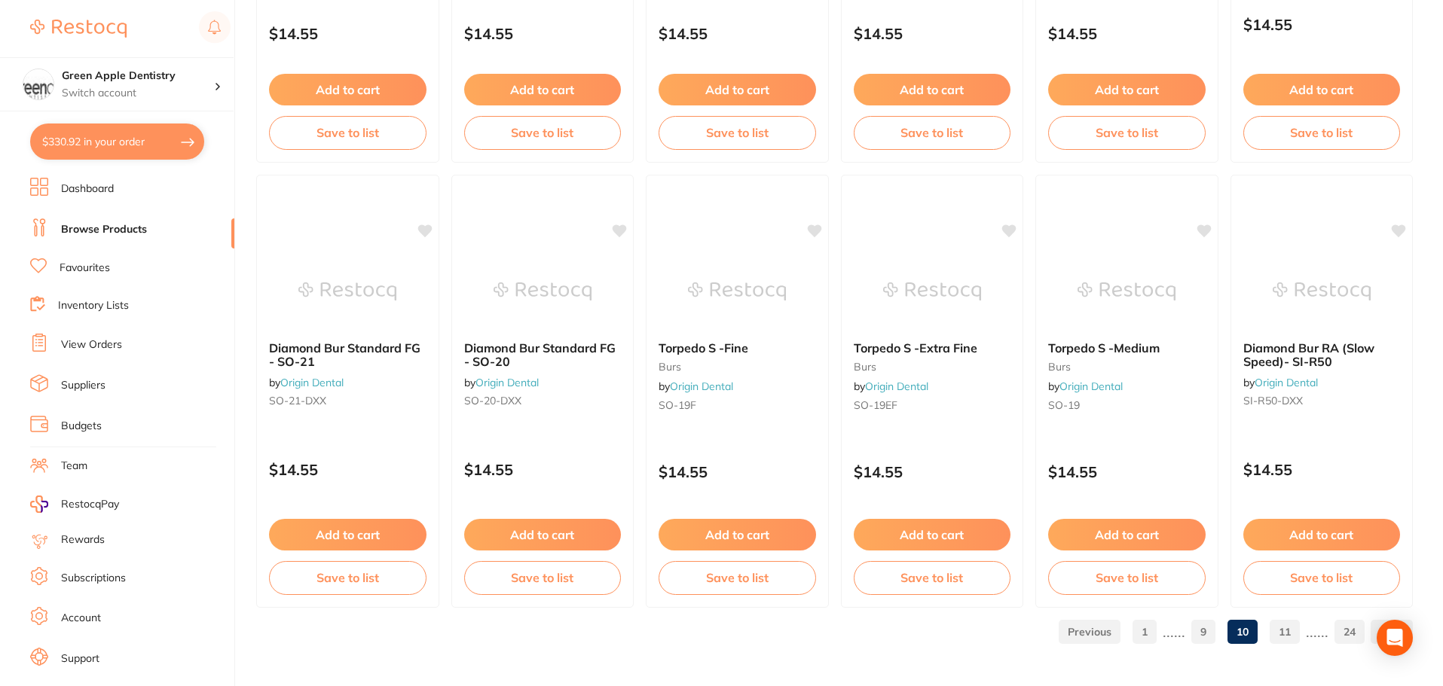
click at [1281, 624] on link "11" at bounding box center [1284, 632] width 30 height 30
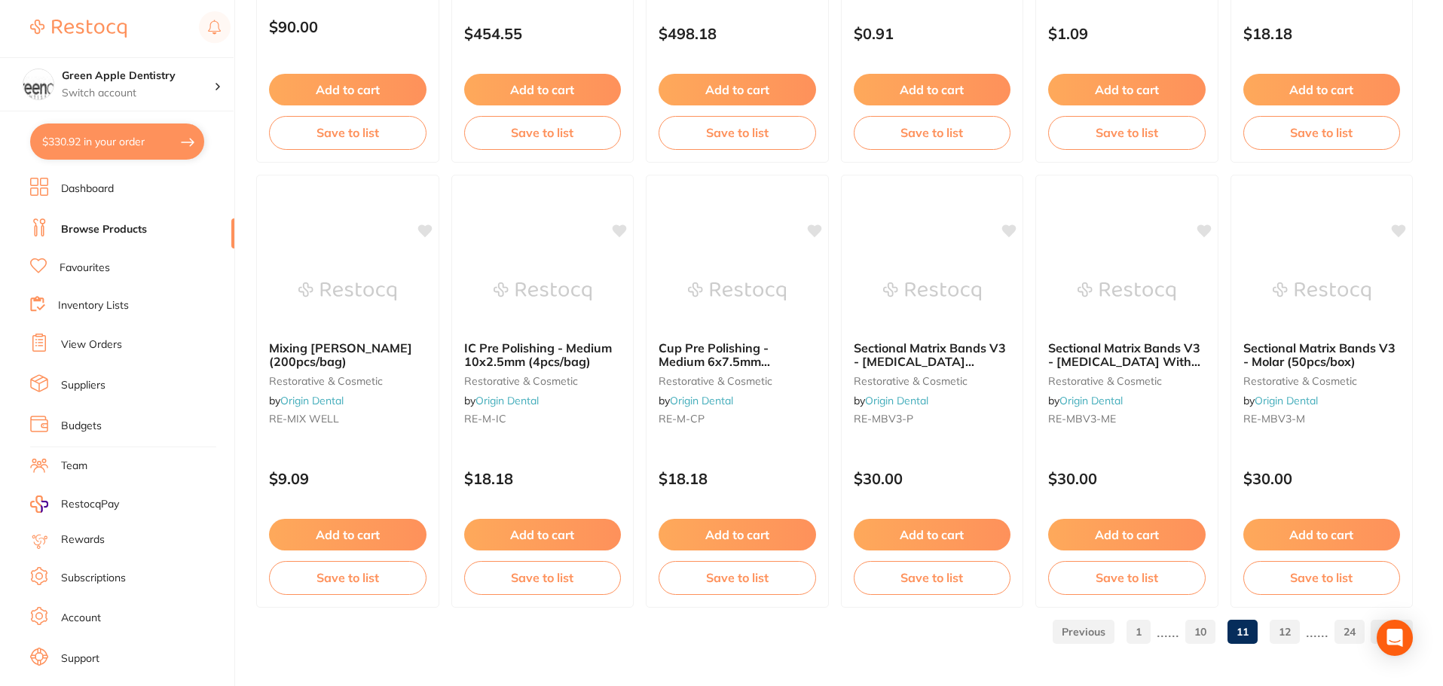
click at [1278, 632] on link "12" at bounding box center [1284, 632] width 30 height 30
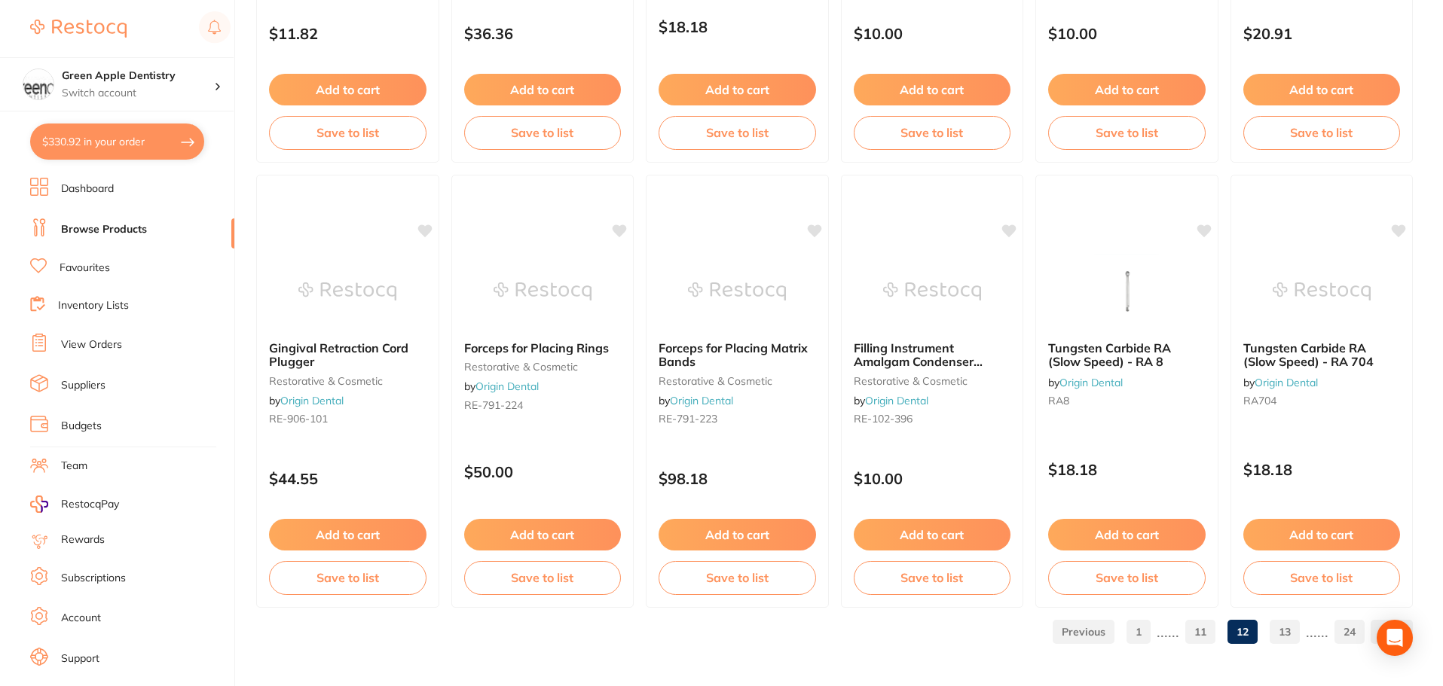
click at [1293, 628] on link "13" at bounding box center [1284, 632] width 30 height 30
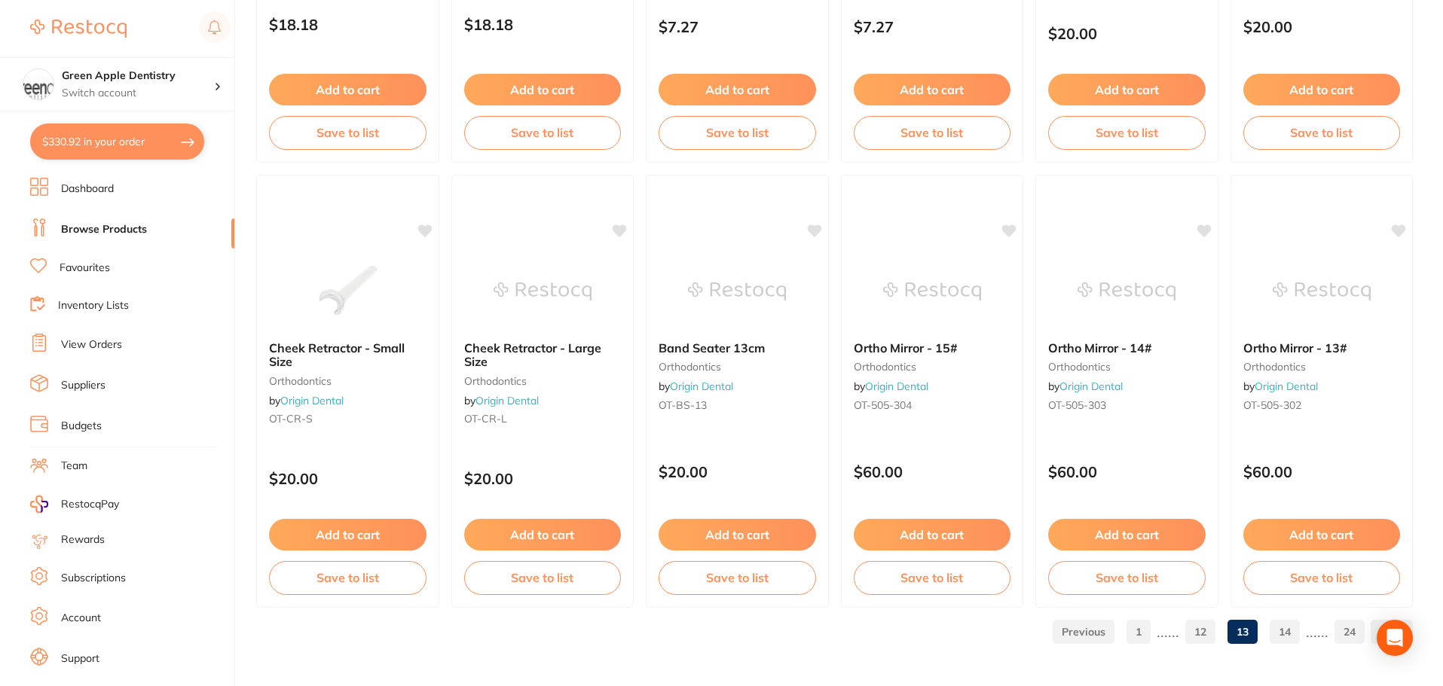
click at [1292, 631] on link "14" at bounding box center [1284, 632] width 30 height 30
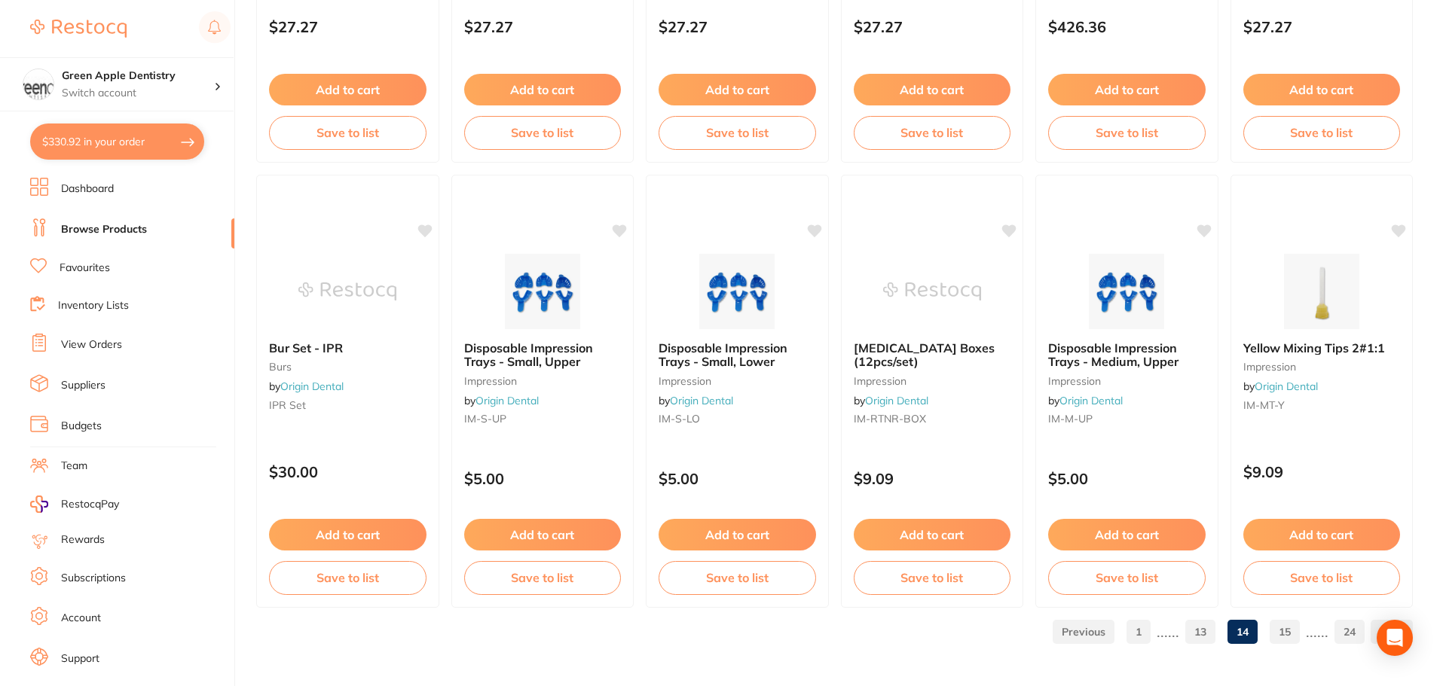
click at [1285, 622] on link "15" at bounding box center [1284, 632] width 30 height 30
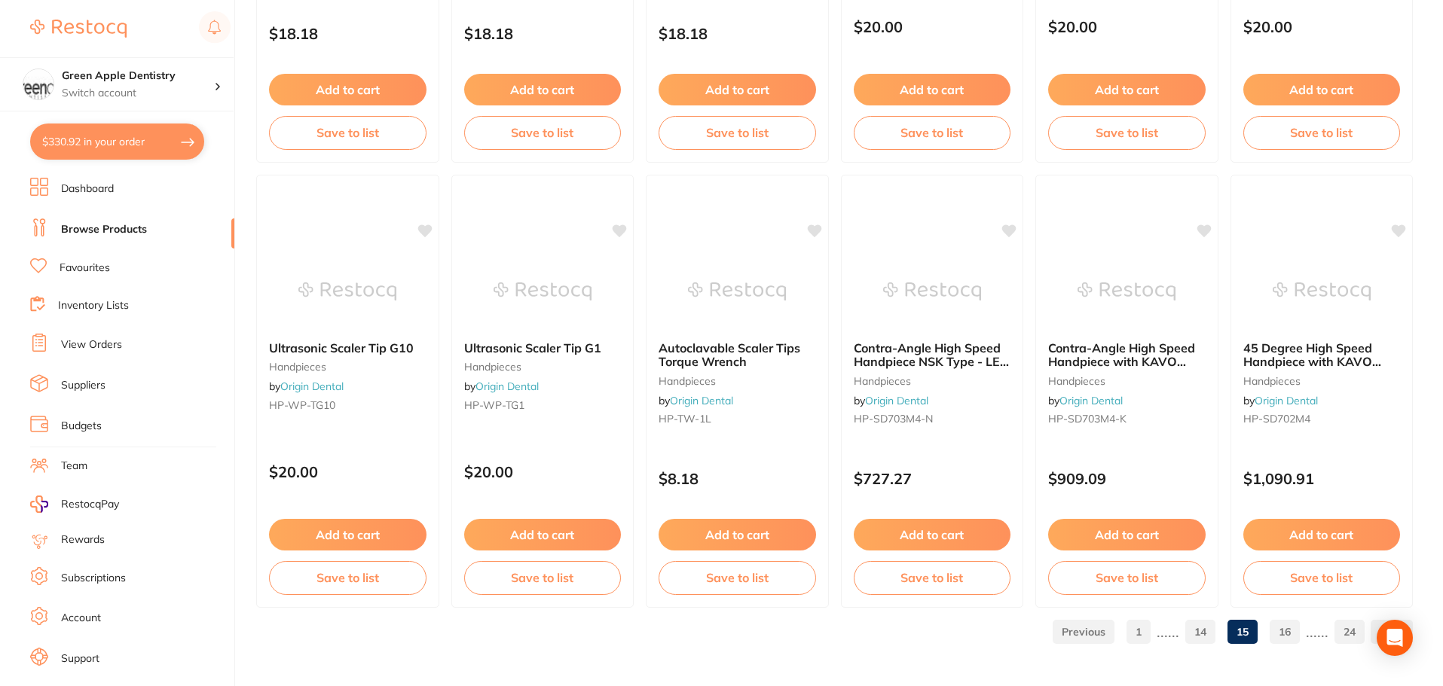
click at [1289, 623] on link "16" at bounding box center [1284, 632] width 30 height 30
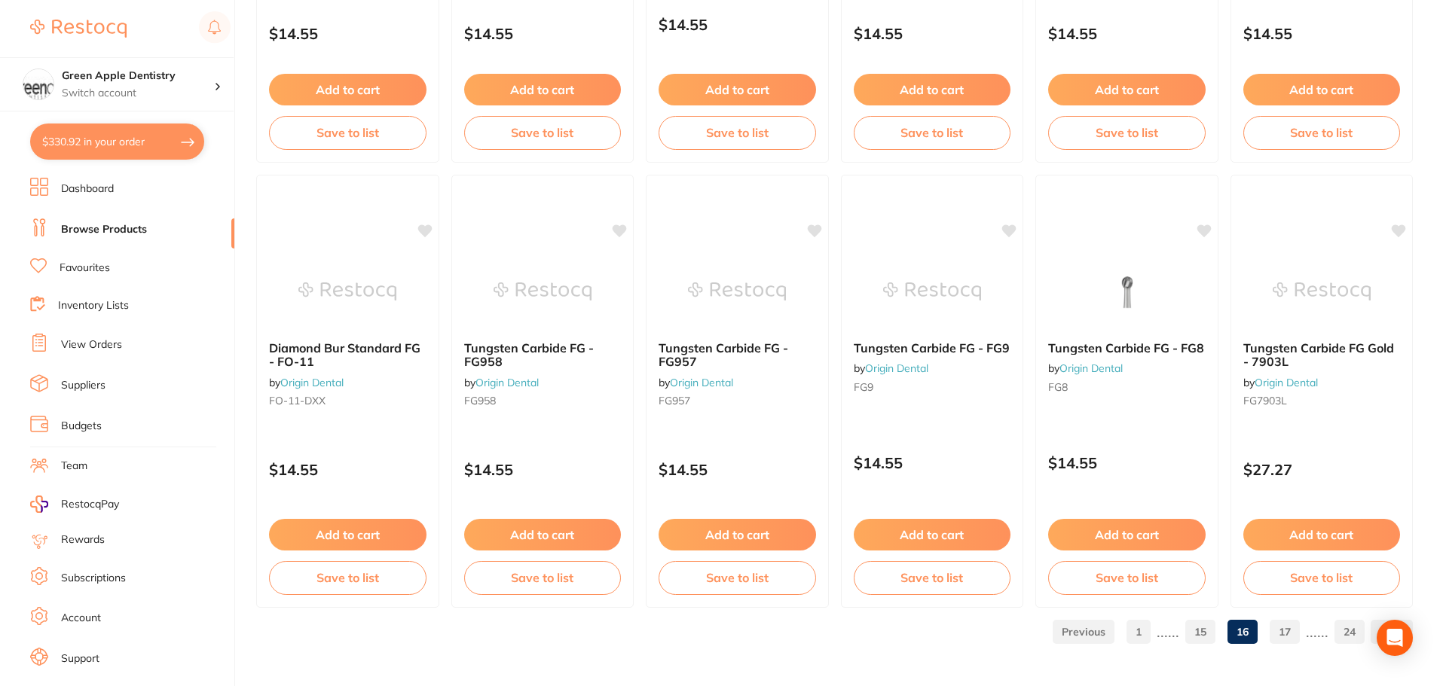
click at [1299, 635] on link "17" at bounding box center [1284, 632] width 30 height 30
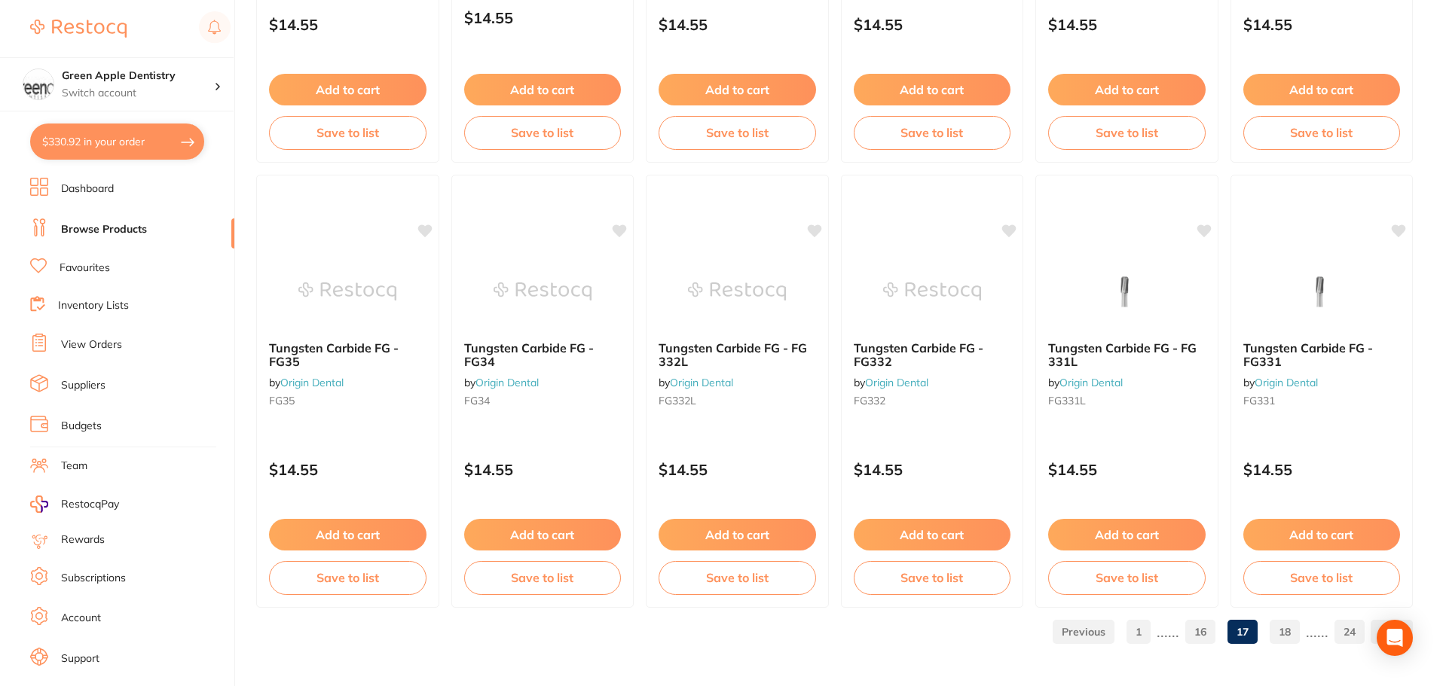
click at [1279, 630] on link "18" at bounding box center [1284, 632] width 30 height 30
click at [1279, 635] on link "19" at bounding box center [1284, 632] width 30 height 30
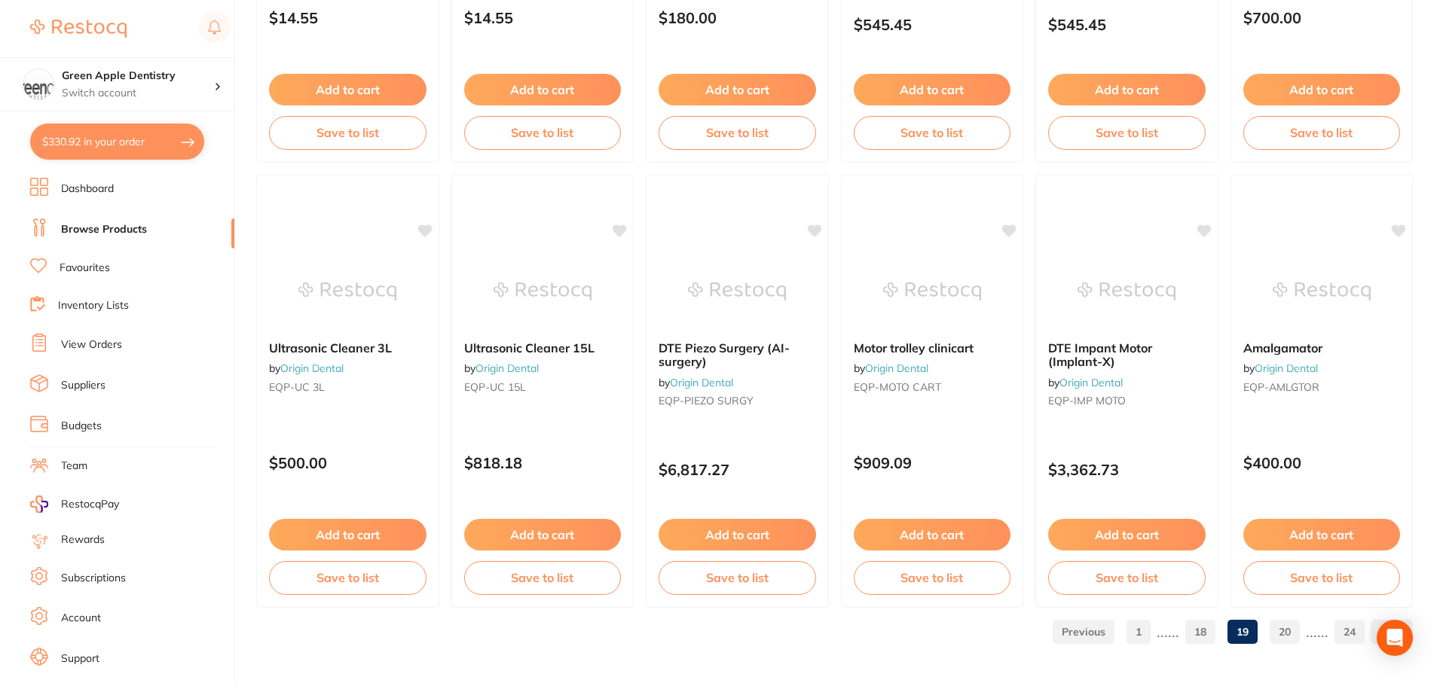
click at [1278, 640] on link "20" at bounding box center [1284, 632] width 30 height 30
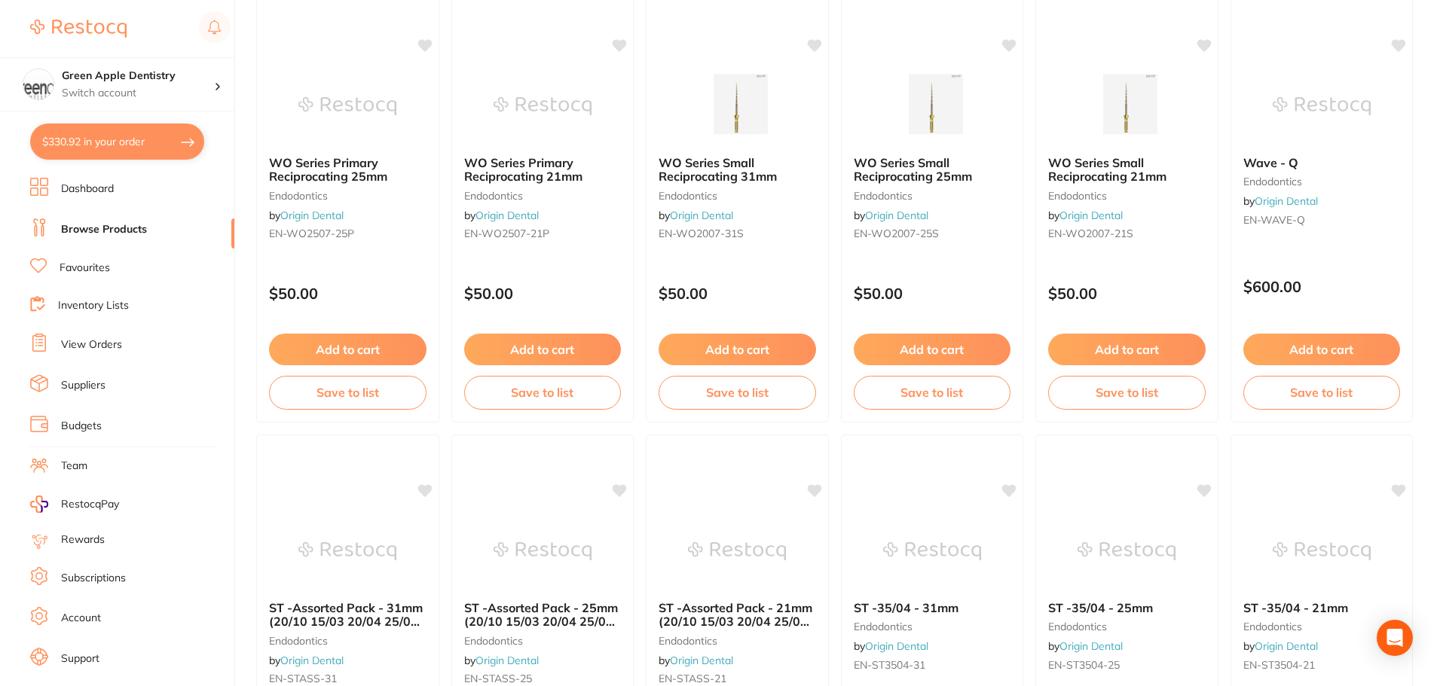
scroll to position [678, 0]
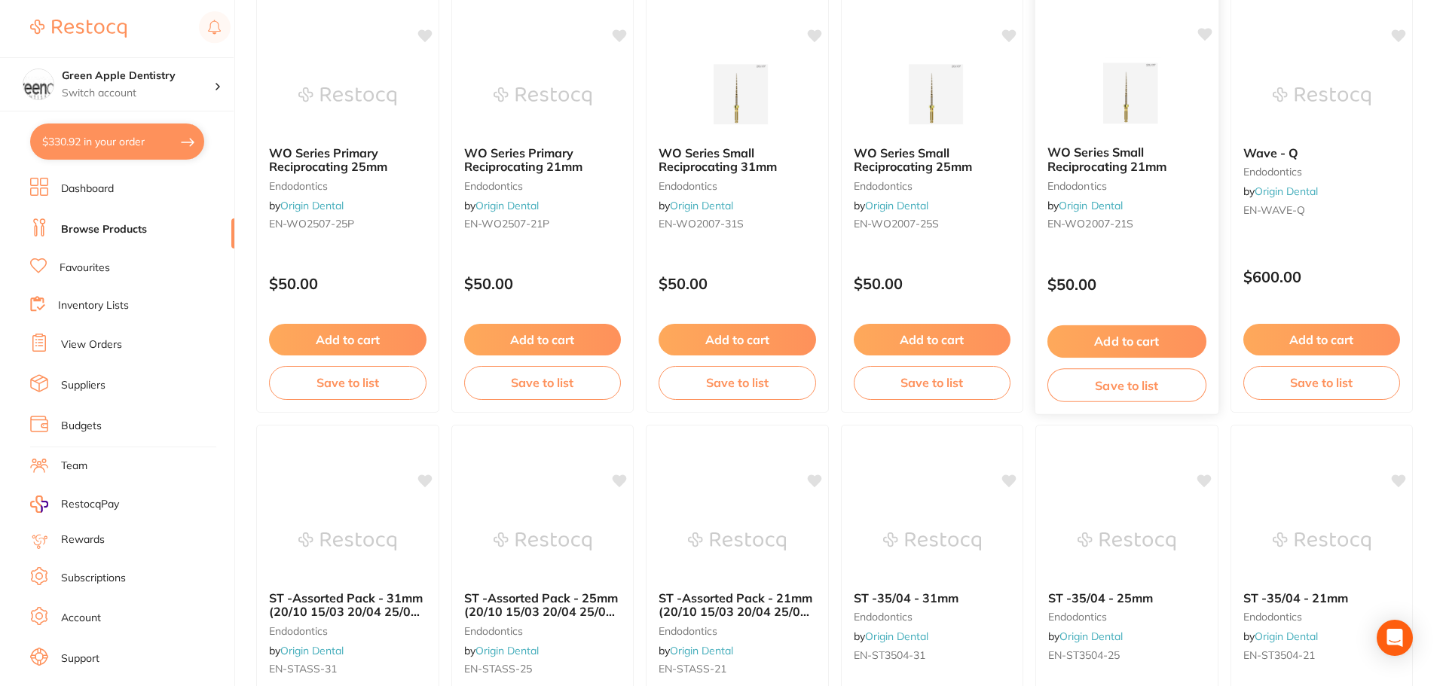
click at [1093, 124] on img at bounding box center [1126, 95] width 99 height 76
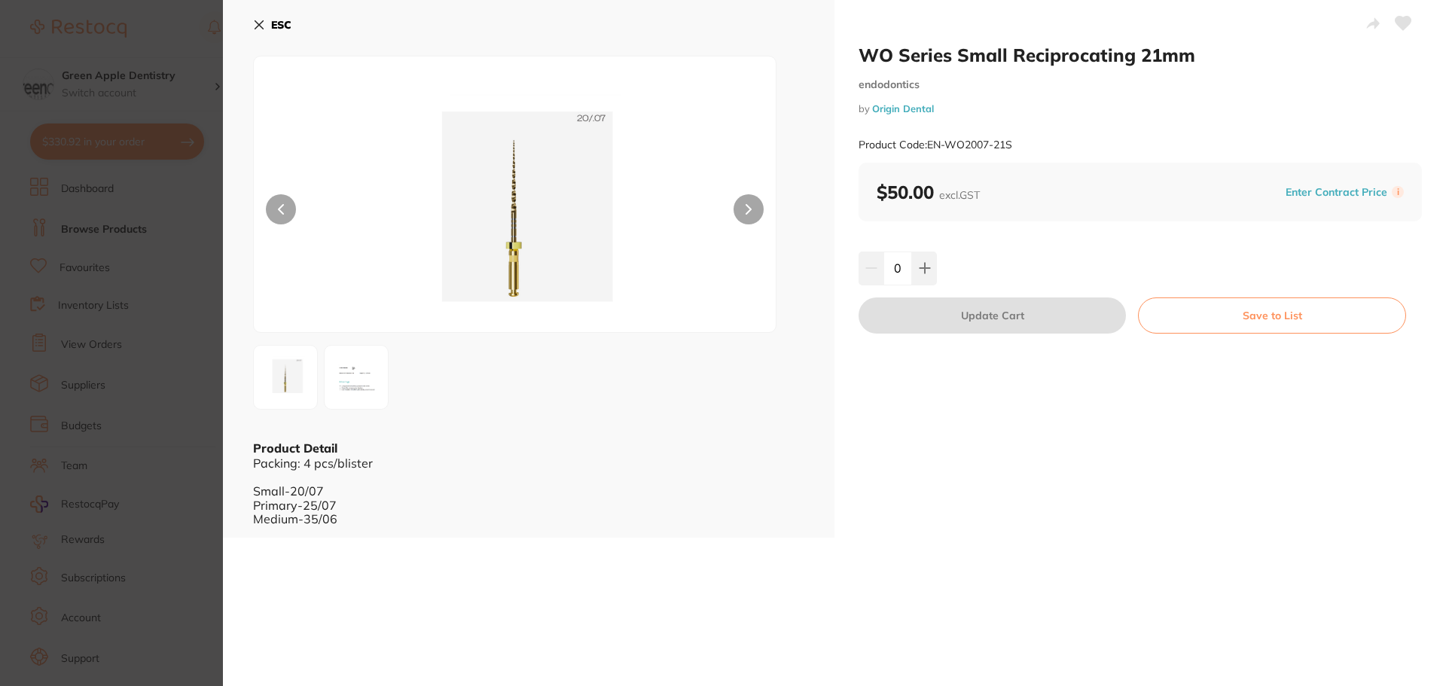
click at [186, 349] on section "WO Series Small Reciprocating 21mm endodontics by Origin Dental Product Code: E…" at bounding box center [723, 343] width 1446 height 686
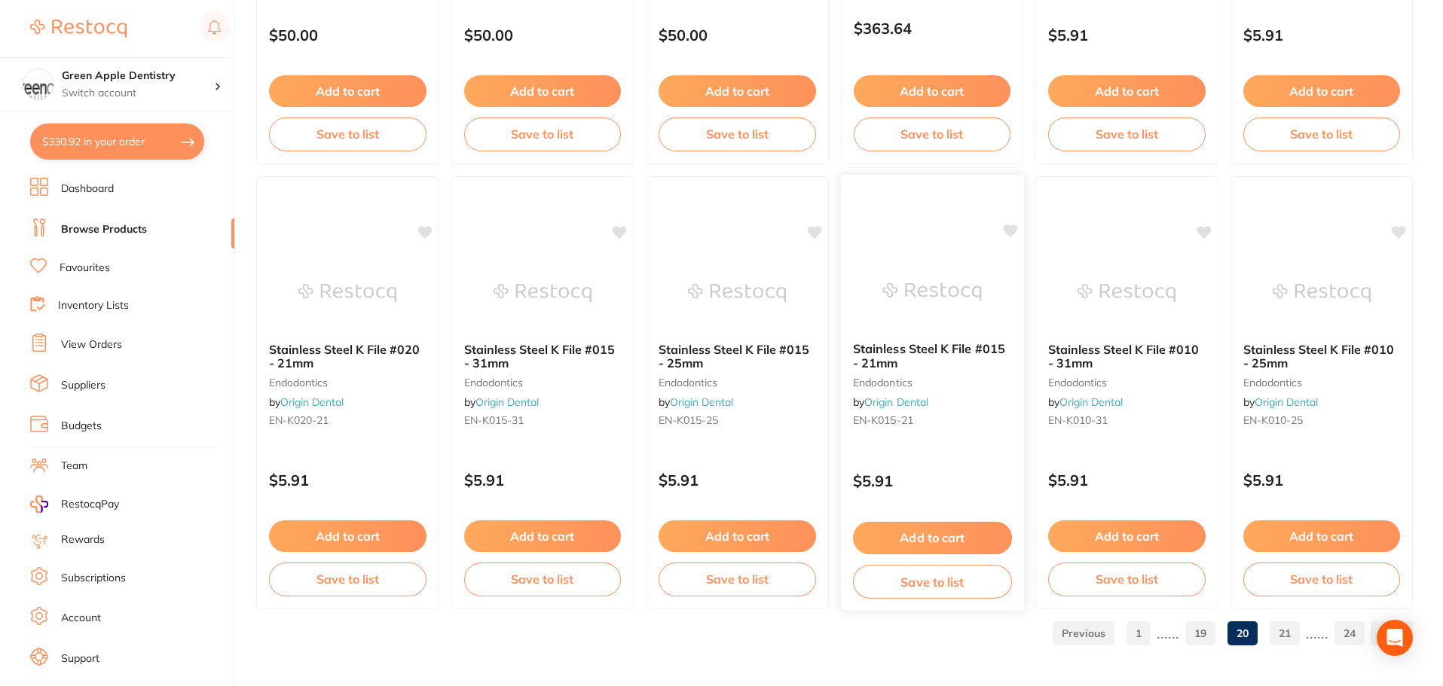
scroll to position [3599, 0]
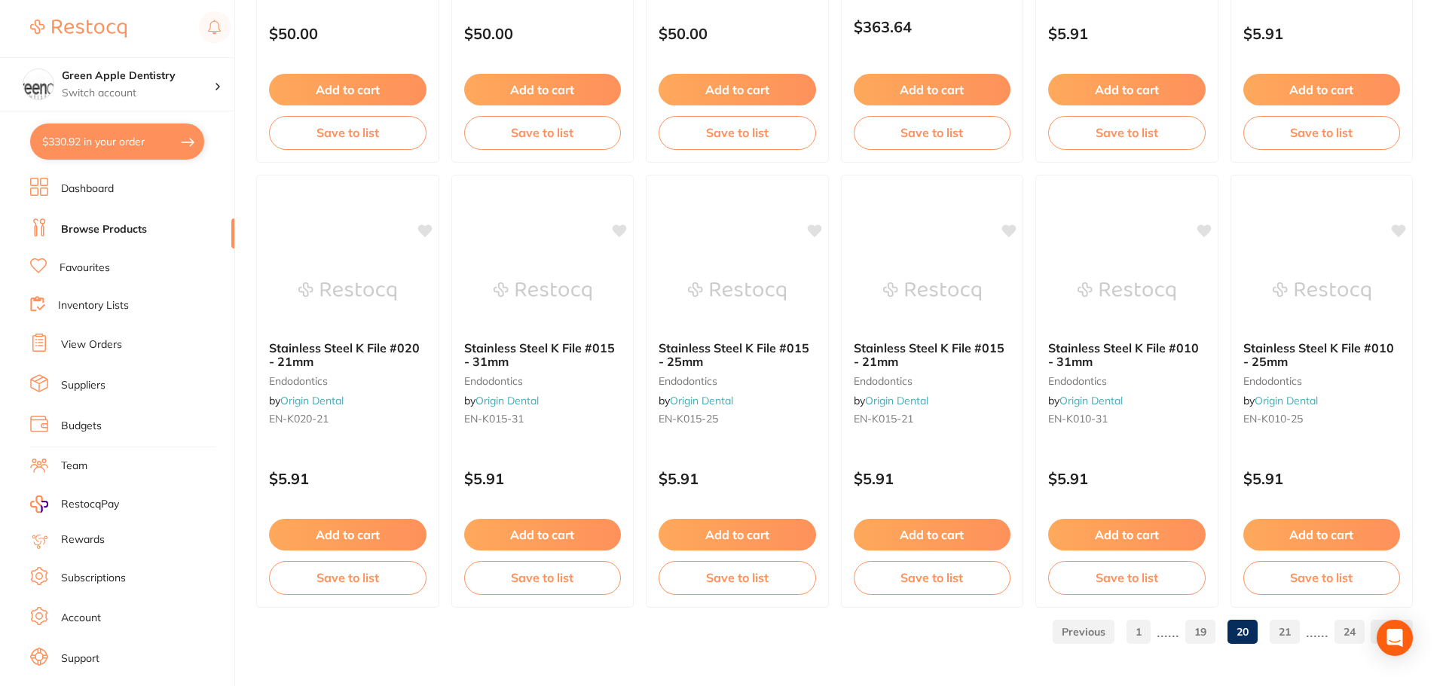
click at [1289, 630] on link "21" at bounding box center [1284, 632] width 30 height 30
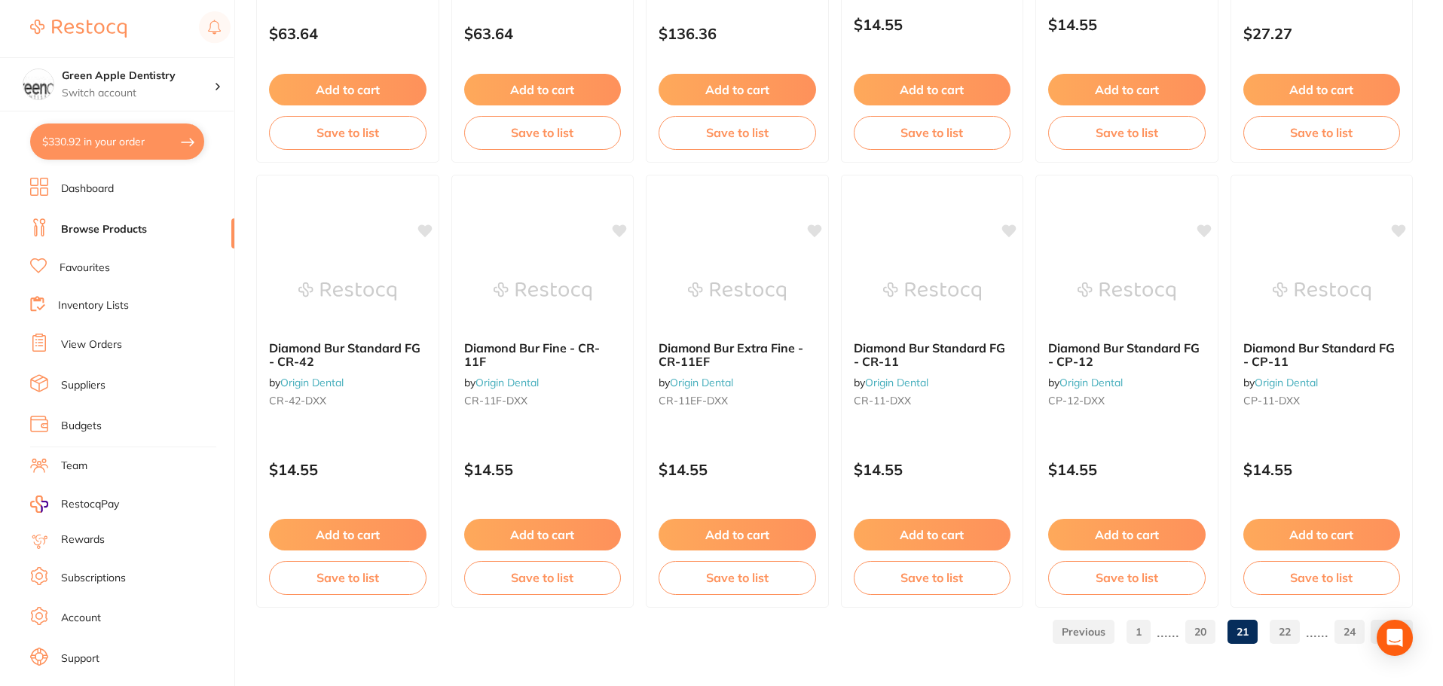
click at [1294, 637] on link "22" at bounding box center [1284, 632] width 30 height 30
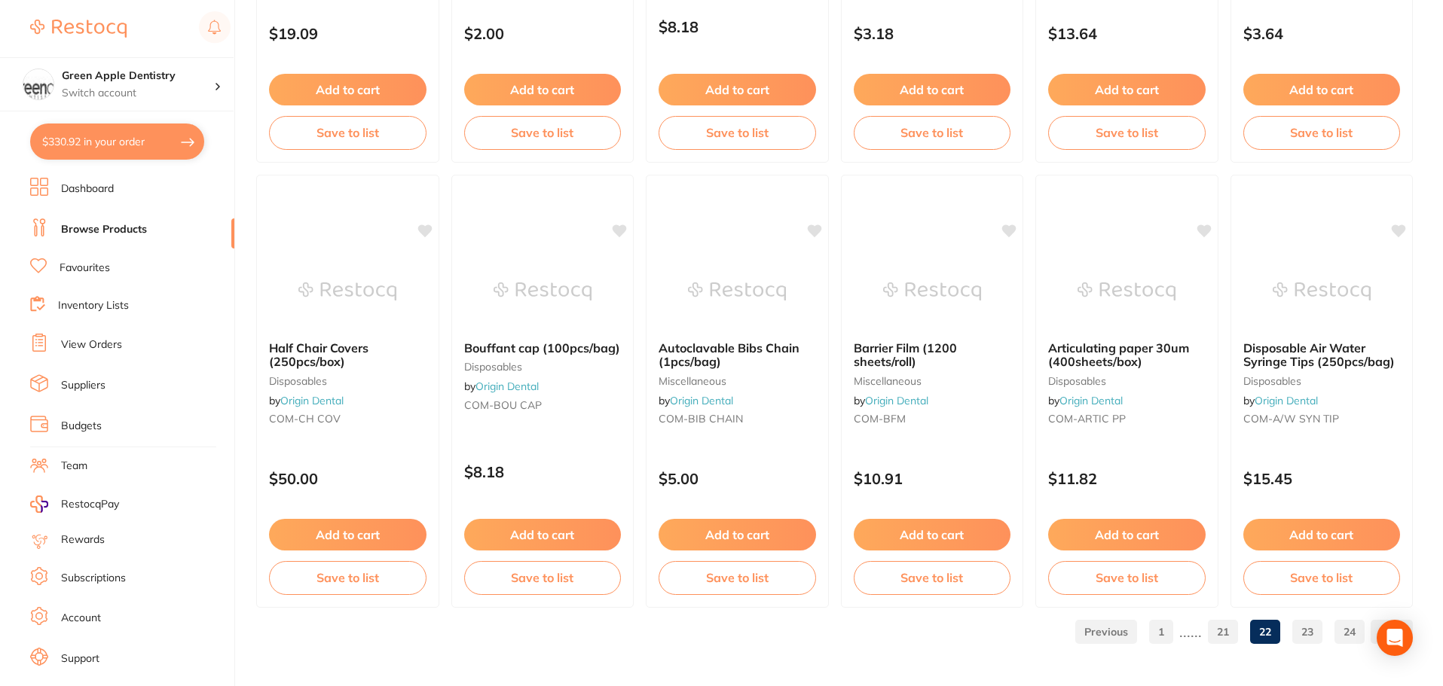
click at [1314, 639] on link "23" at bounding box center [1307, 632] width 30 height 30
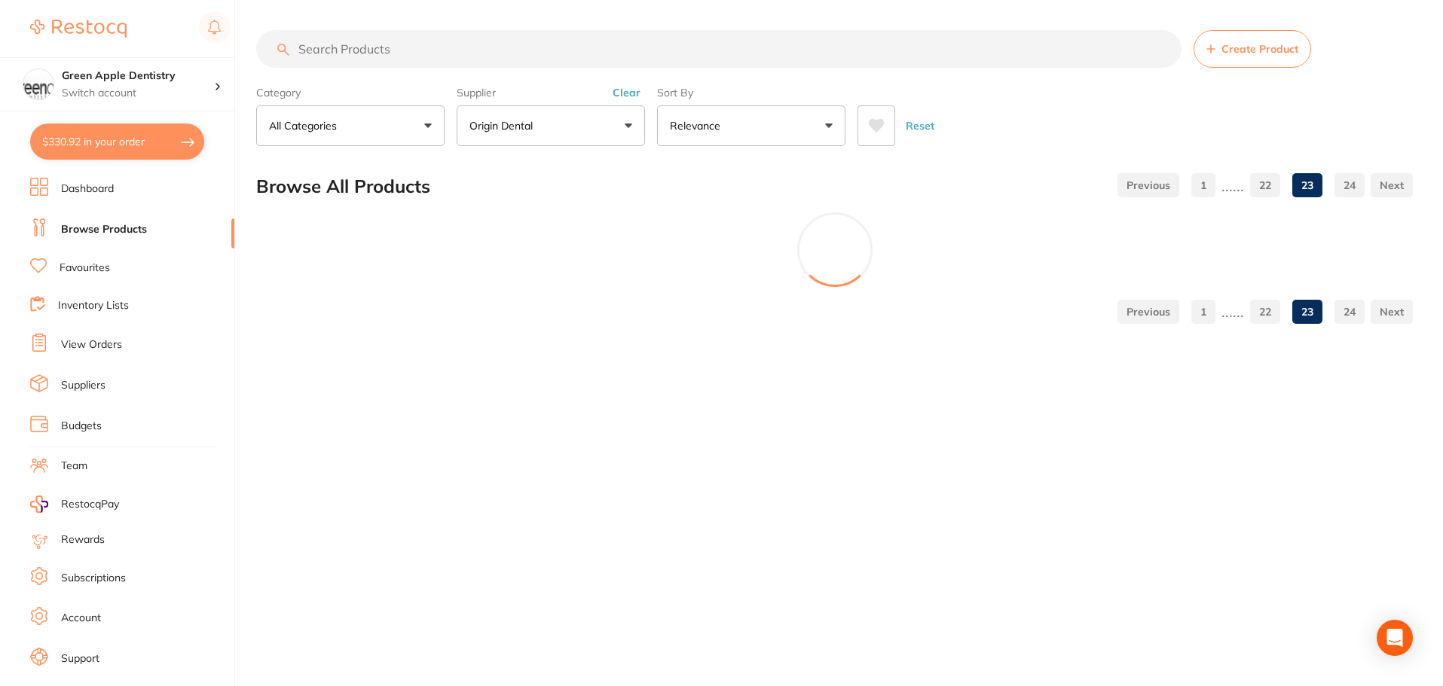
scroll to position [0, 0]
